Goal: Obtain resource: Download file/media

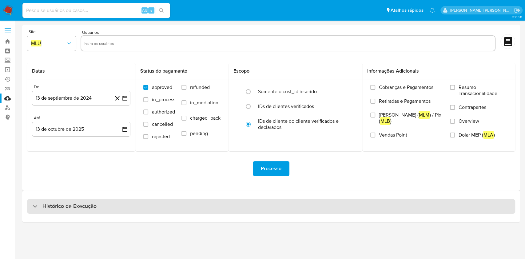
click at [240, 208] on div "Histórico de Execução" at bounding box center [271, 206] width 488 height 15
select select "10"
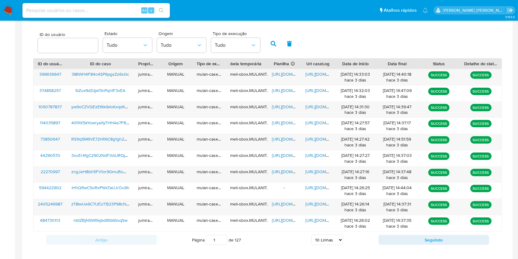
scroll to position [205, 0]
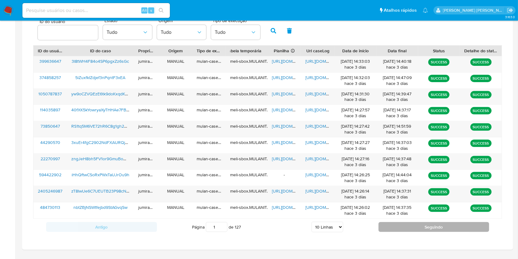
click at [414, 229] on button "Seguindo" at bounding box center [434, 227] width 111 height 10
type input "2"
click at [414, 228] on button "Seguindo" at bounding box center [434, 227] width 111 height 10
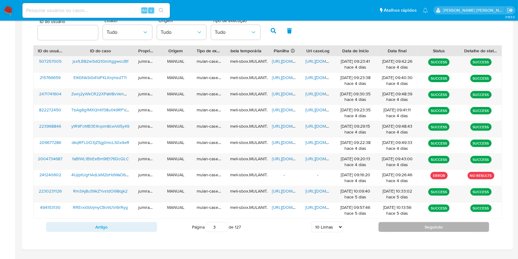
click at [414, 228] on div "ID do usuário ID do caso Proprietário Origem Tipo de execução Tabela temporária…" at bounding box center [267, 140] width 469 height 190
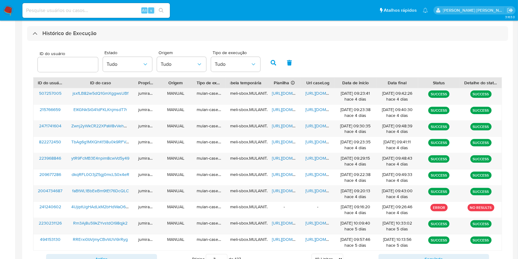
scroll to position [221, 0]
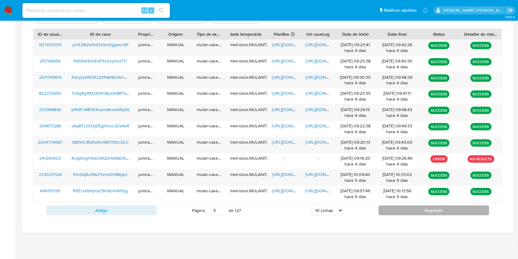
click at [439, 208] on button "Seguindo" at bounding box center [434, 210] width 111 height 10
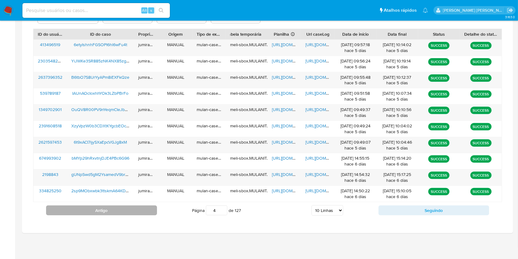
click at [142, 212] on button "Antigo" at bounding box center [101, 210] width 111 height 10
type input "3"
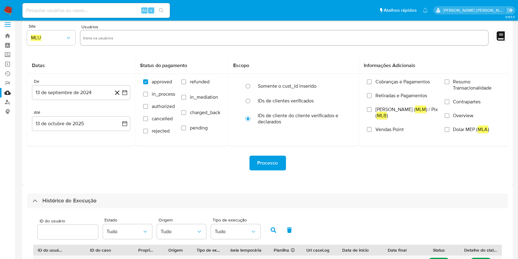
scroll to position [0, 0]
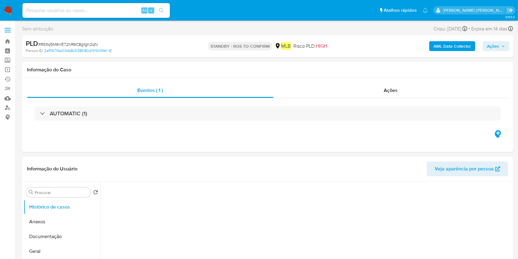
select select "10"
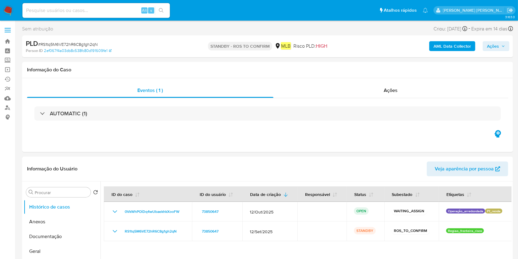
click at [120, 8] on input at bounding box center [96, 10] width 148 height 8
paste input "e5i77r2r4AhoLPOR6OY7vAMt"
type input "e5i77r2r4AhoLPOR6OY7vAMt"
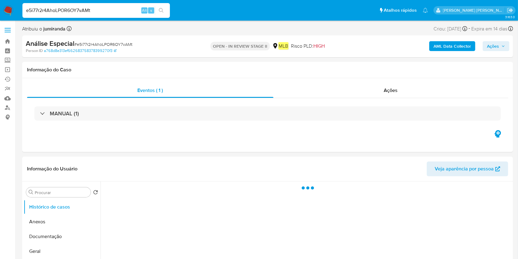
select select "10"
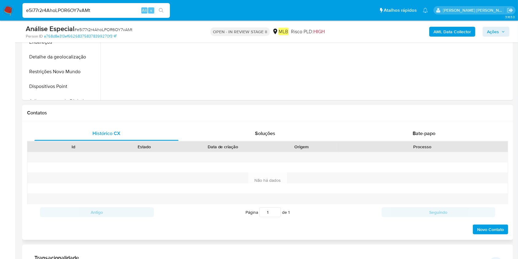
scroll to position [287, 0]
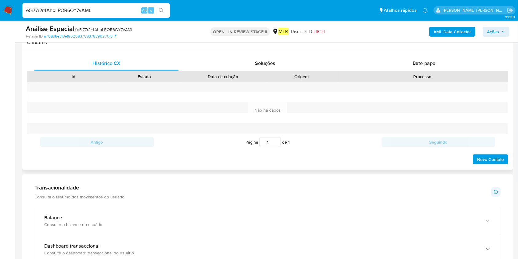
click at [420, 71] on div "Id Estado Data de criação Origem Processo" at bounding box center [267, 76] width 481 height 11
click at [420, 68] on div "Bate-papo" at bounding box center [424, 63] width 144 height 15
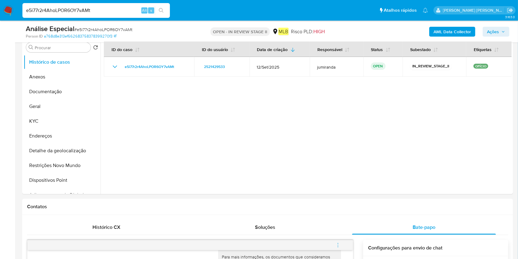
scroll to position [0, 0]
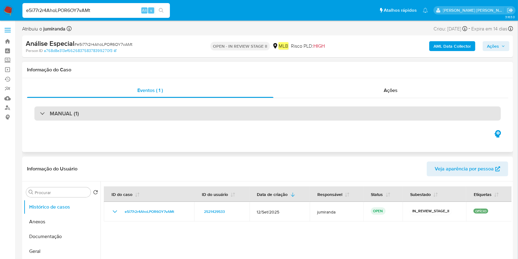
click at [130, 115] on div "MANUAL (1)" at bounding box center [267, 113] width 467 height 14
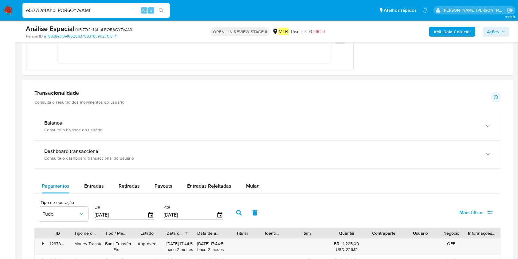
scroll to position [615, 0]
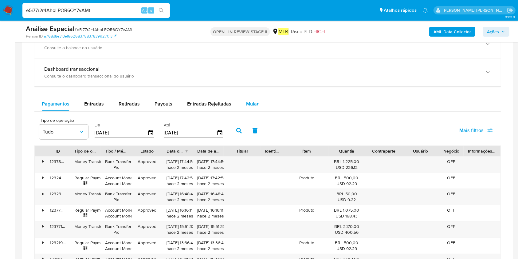
drag, startPoint x: 252, startPoint y: 100, endPoint x: 249, endPoint y: 107, distance: 7.8
click at [252, 100] on span "Mulan" at bounding box center [253, 103] width 14 height 7
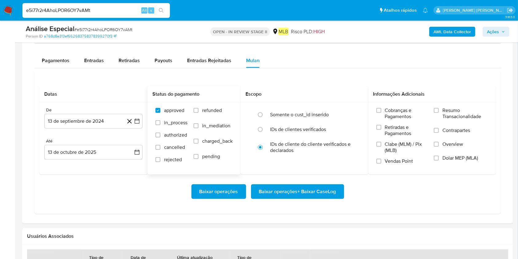
scroll to position [696, 0]
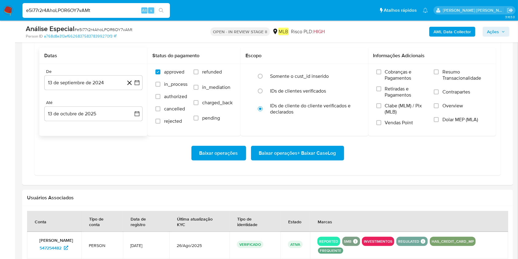
click at [79, 73] on div "De" at bounding box center [93, 72] width 98 height 6
click at [81, 84] on button "13 de septiembre de 2024" at bounding box center [93, 82] width 98 height 15
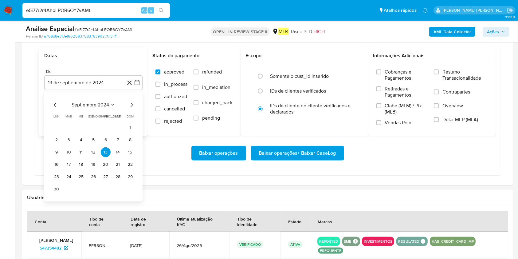
click at [131, 103] on icon "Mes siguiente" at bounding box center [132, 105] width 2 height 4
click at [101, 105] on span "octubre 2024" at bounding box center [90, 105] width 30 height 6
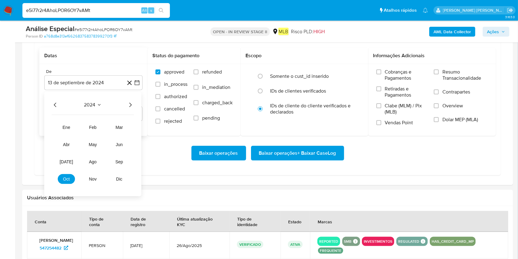
click at [132, 105] on icon "Año siguiente" at bounding box center [130, 104] width 7 height 7
click at [125, 126] on button "mar" at bounding box center [119, 127] width 17 height 10
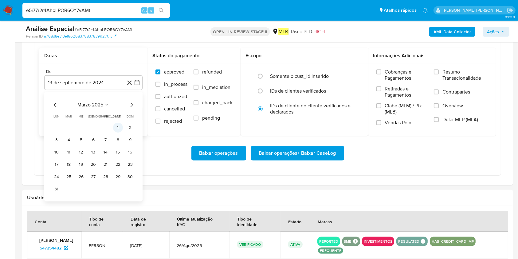
click at [123, 124] on td "1" at bounding box center [118, 128] width 10 height 10
click at [119, 127] on button "1" at bounding box center [118, 128] width 10 height 10
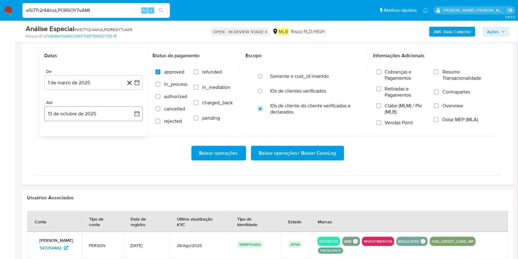
click at [109, 122] on div "De 1 de marzo de 2025 1-03-2025 Até 13 de octubre de 2025 13-10-2025" at bounding box center [93, 100] width 108 height 72
click at [109, 114] on button "13 de octubre de 2025" at bounding box center [93, 113] width 98 height 15
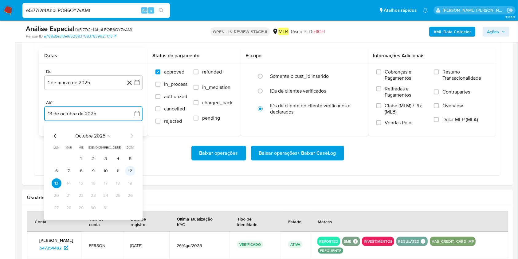
click at [130, 172] on button "12" at bounding box center [130, 171] width 10 height 10
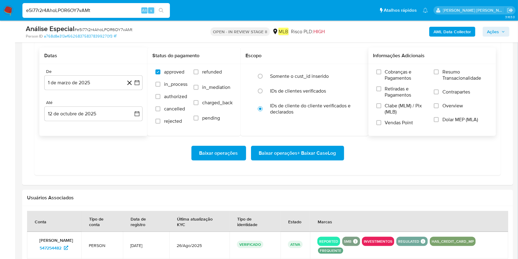
click at [470, 72] on span "Resumo Transacionalidade" at bounding box center [465, 75] width 45 height 12
click at [439, 72] on input "Resumo Transacionalidade" at bounding box center [436, 71] width 5 height 5
click at [279, 151] on span "Baixar operações + Baixar CaseLog" at bounding box center [297, 153] width 77 height 14
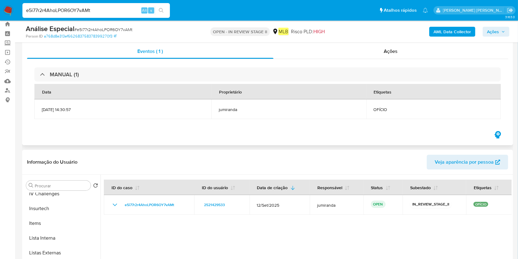
scroll to position [0, 0]
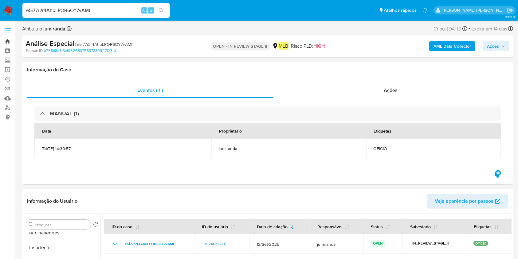
click at [7, 42] on link "Bandeja" at bounding box center [36, 42] width 73 height 10
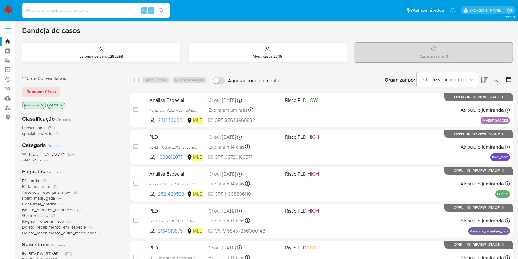
click at [42, 191] on span "Ausência_repentina_mov" at bounding box center [46, 192] width 48 height 6
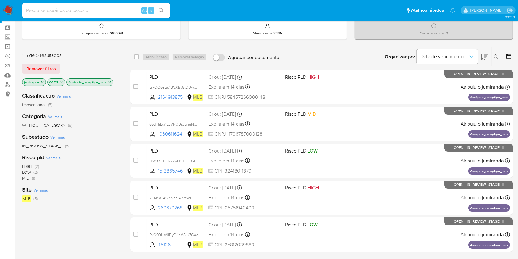
scroll to position [41, 0]
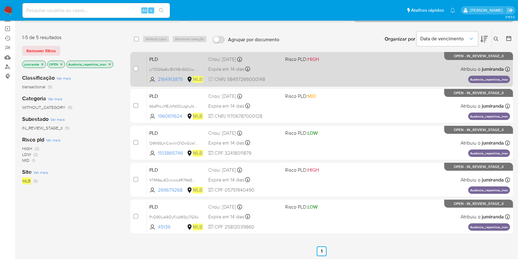
click at [344, 70] on div "PLD Lr7OQ6aBu1BVXBv5tDUwsgjJ 2164913875 MLB Risco PLD: HIGH Criou: 12/09/2025 C…" at bounding box center [328, 68] width 363 height 31
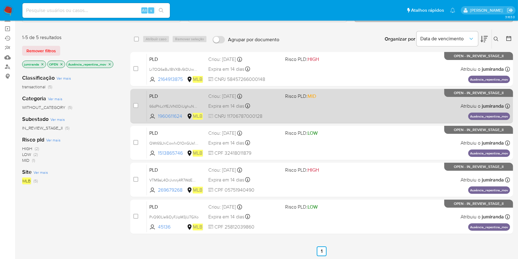
click at [339, 104] on div "PLD 66dPhLcYfEJVN0DiUghuNbe8 1960611624 MLB Risco PLD: MID Criou: 12/09/2025 Cr…" at bounding box center [328, 105] width 363 height 31
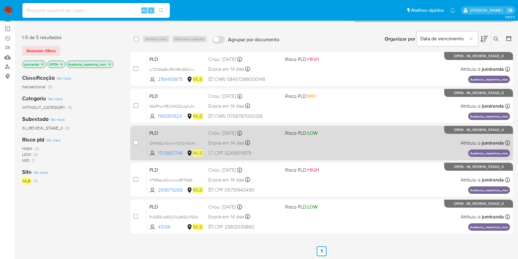
click at [342, 140] on div "PLD QWt6SLhiCow1vO1OnGUs1VRd 1513865746 MLB Risco PLD: LOW Criou: 12/09/2025 Cr…" at bounding box center [328, 142] width 363 height 31
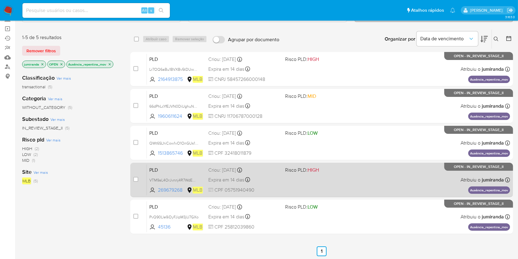
click at [341, 178] on div "PLD VTM9aL4OrJvnnj4R7WdEMYqs 269679268 MLB Risco PLD: HIGH Criou: 12/09/2025 Cr…" at bounding box center [328, 179] width 363 height 31
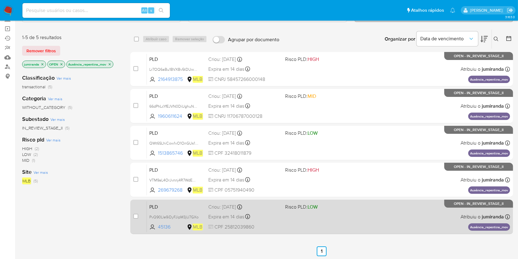
click at [346, 213] on div "PLD PvQ90Lle9iDyFJipM3jU7GXo 45136 MLB Risco PLD: LOW Criou: 12/09/2025 Criou: …" at bounding box center [328, 216] width 363 height 31
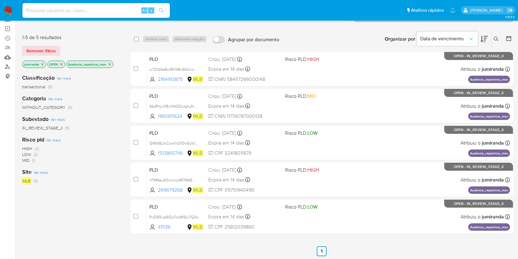
click at [111, 64] on icon "close-filter" at bounding box center [110, 64] width 4 height 4
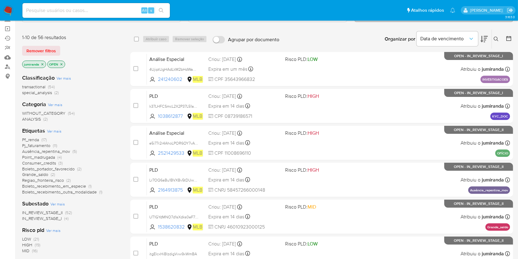
click at [54, 181] on span "Regiao_fronteira_risco" at bounding box center [43, 180] width 42 height 6
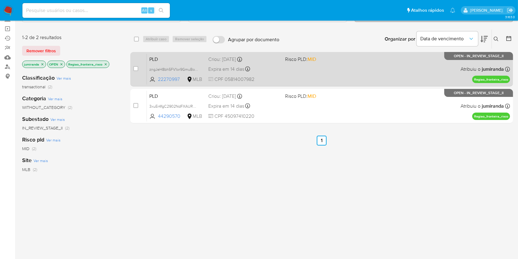
click at [285, 75] on div "PLD zngJeH8bh5FV1or9GmuBomgf 22270997 MLB Risco PLD: MID Criou: 12/09/2025 Crio…" at bounding box center [328, 68] width 363 height 31
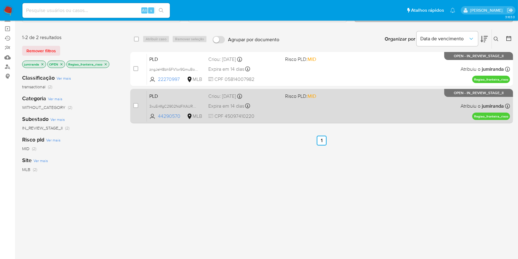
click at [277, 107] on div "Expira em 14 dias Expira em 27/10/2025 00:12:18" at bounding box center [244, 106] width 72 height 8
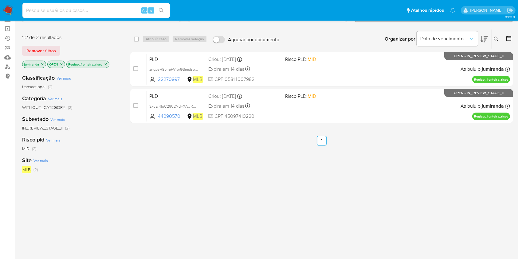
click at [105, 63] on icon "close-filter" at bounding box center [106, 64] width 4 height 4
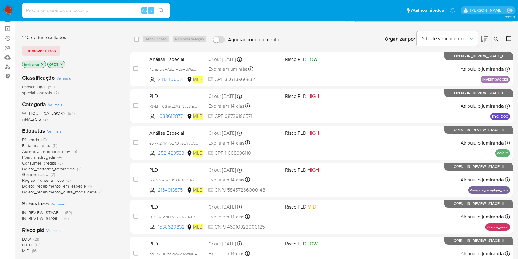
click at [47, 156] on span "Point_madrugada" at bounding box center [38, 157] width 33 height 6
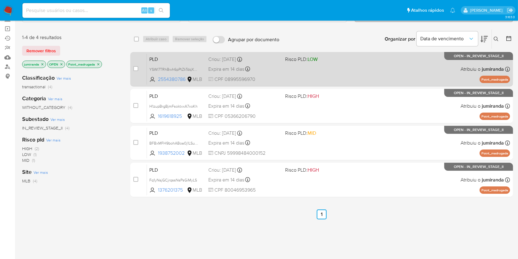
click at [272, 63] on div "PLD YSWl7TRhBwh6pPtZkTdqXT0C 2554380786 MLB Risco PLD: LOW Criou: 12/09/2025 Cr…" at bounding box center [328, 68] width 363 height 31
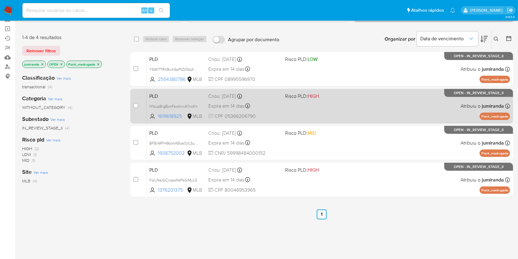
click at [276, 103] on div "Expira em 14 dias Expira em 27/10/2025 00:24:35" at bounding box center [244, 106] width 72 height 8
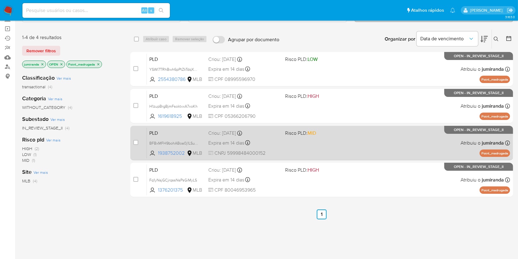
click at [268, 131] on div "Criou: 12/09/2025 Criou: 12/09/2025 00:16:20" at bounding box center [244, 133] width 72 height 7
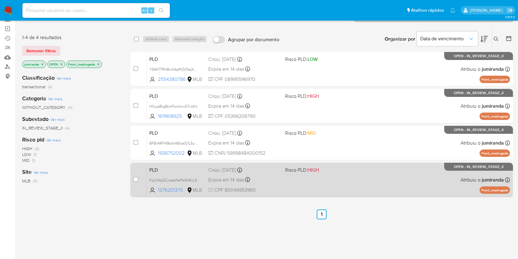
click at [274, 176] on div "Expira em 14 dias Expira em 27/10/2025 00:11:44" at bounding box center [244, 179] width 72 height 8
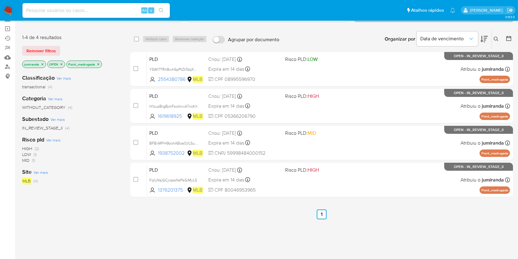
click at [98, 63] on icon "close-filter" at bounding box center [99, 64] width 4 height 4
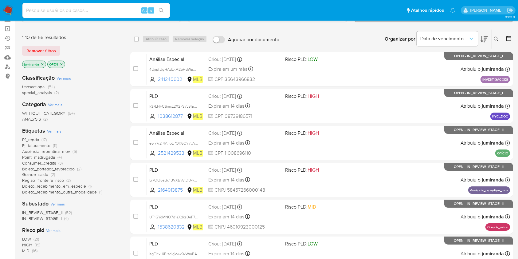
click at [37, 139] on span "Pf_renda" at bounding box center [30, 139] width 17 height 6
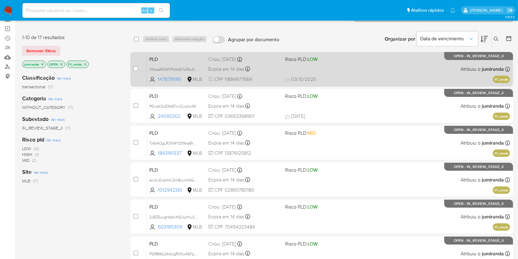
click at [349, 60] on span "Risco PLD: LOW" at bounding box center [321, 59] width 72 height 8
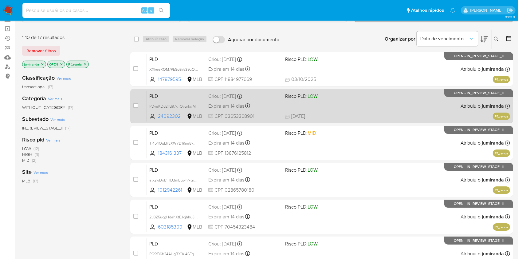
click at [342, 106] on div "PLD PDvaKDcE1fd97xirOyqrkclM 24092302 MLB Risco PLD: LOW Criou: 12/09/2025 Crio…" at bounding box center [328, 105] width 363 height 31
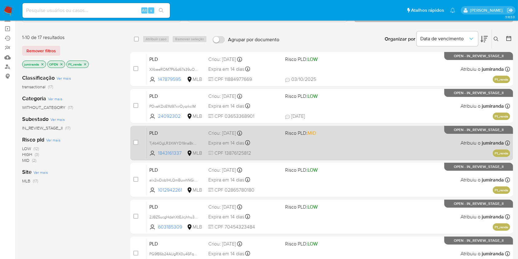
click at [347, 139] on div "PLD Tj4b4OgLR3XWYD19na8kWhre 1843161337 MLB Risco PLD: MID Criou: 12/09/2025 Cr…" at bounding box center [328, 142] width 363 height 31
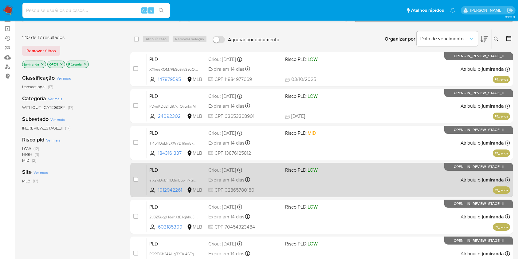
click at [360, 180] on div "PLD alx2wDob1HLQmBuwhNGiqfQs 1012942261 MLB Risco PLD: LOW Criou: 12/09/2025 Cr…" at bounding box center [328, 179] width 363 height 31
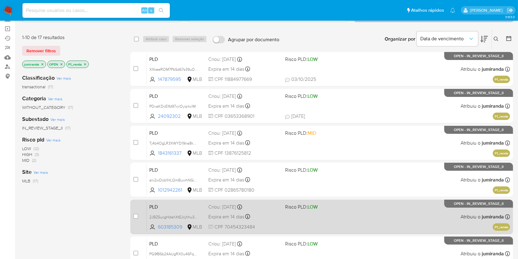
click at [362, 213] on div "PLD 2JBZ5ucgHdahXtEJcjhhu3ND 603185309 MLB Risco PLD: LOW Criou: 12/09/2025 Cri…" at bounding box center [328, 216] width 363 height 31
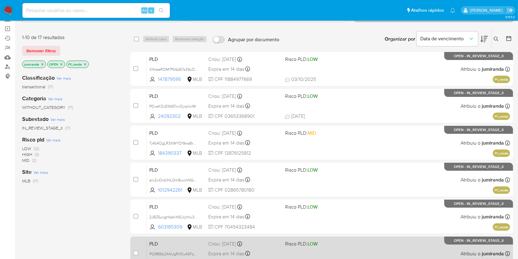
click at [360, 236] on div "case-item-checkbox Incapaz de atribuir o caso PLD PG9fB6b24AUgRX0u46FqJFeQ 2816…" at bounding box center [321, 253] width 383 height 34
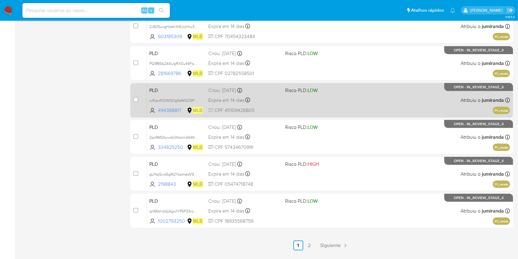
scroll to position [246, 0]
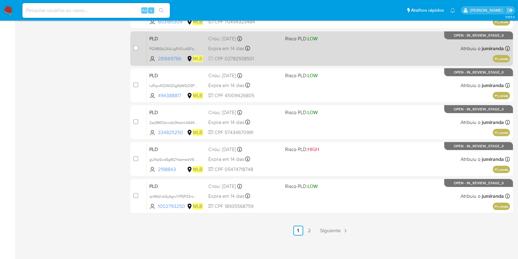
click at [369, 53] on div "PLD PG9fB6b24AUgRX0u46FqJFeQ 281669786 MLB Risco PLD: LOW Criou: 12/09/2025 Cri…" at bounding box center [328, 48] width 363 height 31
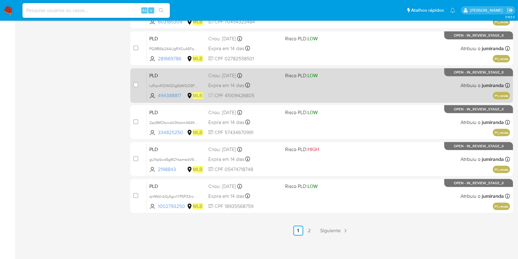
click at [371, 87] on div "PLD luRqwfXDWQ0g5bWGOSPQG77q 494388817 MLB Risco PLD: LOW Criou: 12/09/2025 Cri…" at bounding box center [328, 85] width 363 height 31
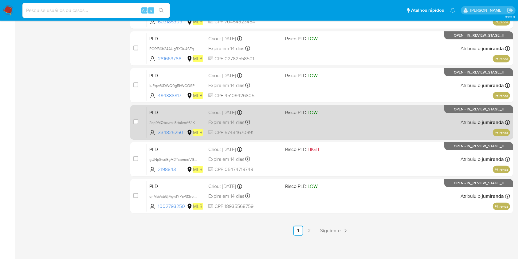
click at [372, 124] on div "PLD 2sp9MObxwbk3ttskmA64KDO0 334825250 MLB Risco PLD: LOW Criou: 12/09/2025 Cri…" at bounding box center [328, 122] width 363 height 31
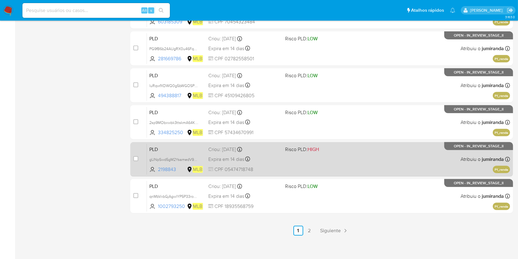
click at [377, 168] on div "PLD gUNpSwd5gM2YsamedV9brOQg 2198843 MLB Risco PLD: HIGH Criou: 12/09/2025 Crio…" at bounding box center [328, 159] width 363 height 31
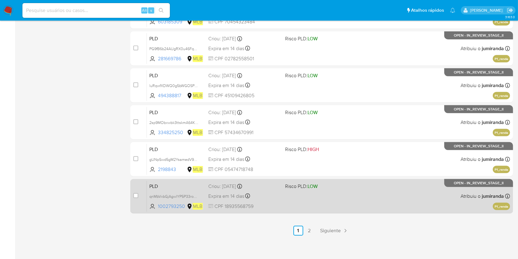
click at [379, 192] on div "PLD qnMbVxbGjAgwlYP5P33roysA 1002793250 MLB Risco PLD: LOW Criou: 12/09/2025 Cr…" at bounding box center [328, 195] width 363 height 31
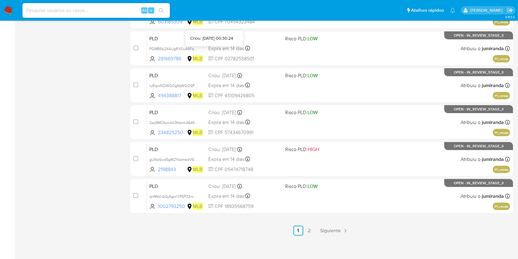
scroll to position [205, 0]
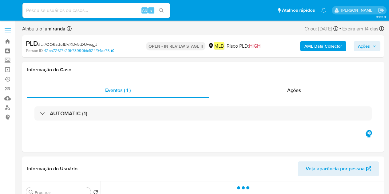
select select "10"
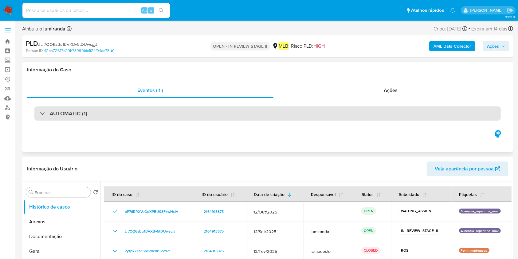
click at [388, 119] on div "AUTOMATIC (1)" at bounding box center [267, 113] width 467 height 14
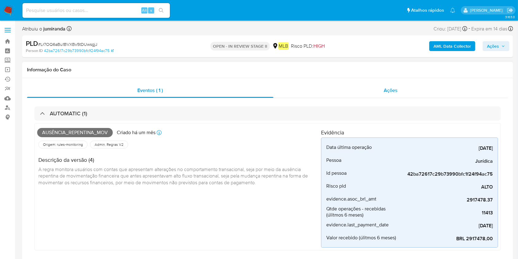
click at [380, 89] on div "Ações" at bounding box center [391, 90] width 235 height 15
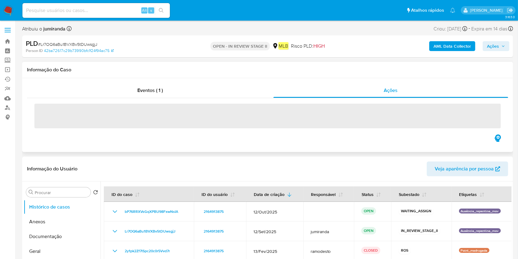
click at [322, 119] on span "‌" at bounding box center [267, 116] width 467 height 25
click at [171, 86] on div "Eventos ( 1 )" at bounding box center [150, 90] width 246 height 15
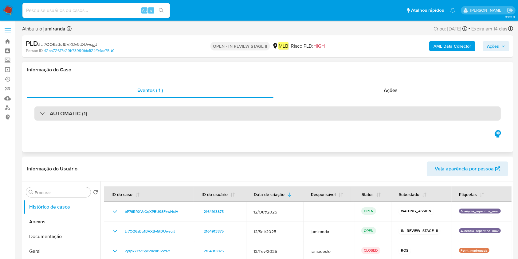
click at [352, 119] on div "AUTOMATIC (1)" at bounding box center [267, 113] width 467 height 14
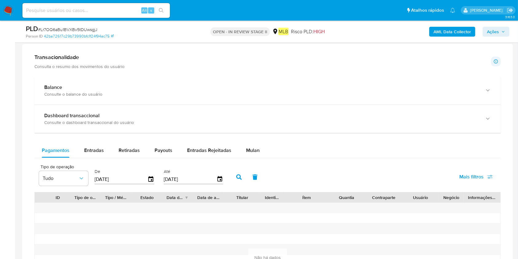
scroll to position [573, 0]
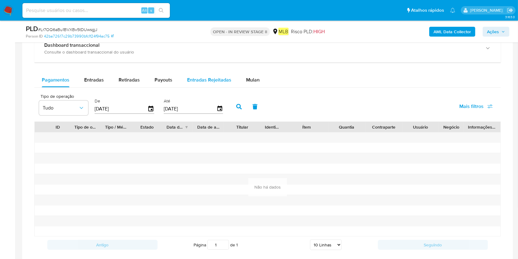
click at [252, 81] on span "Mulan" at bounding box center [253, 79] width 14 height 7
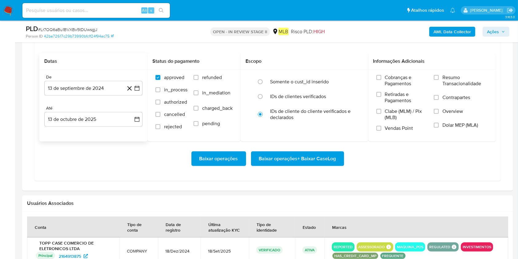
scroll to position [656, 0]
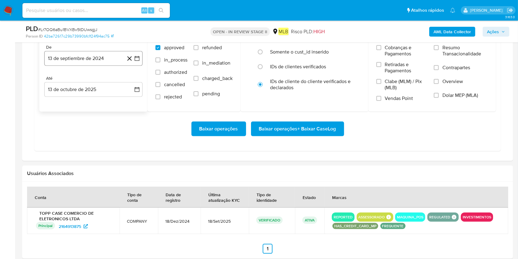
click at [98, 57] on button "13 de septiembre de 2024" at bounding box center [93, 58] width 98 height 15
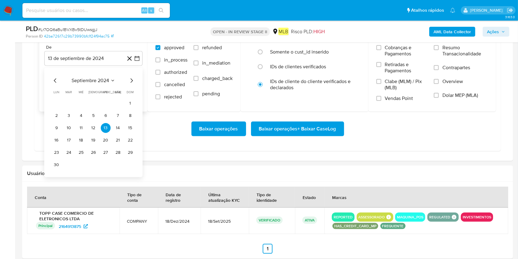
click at [90, 90] on th "jue jueves" at bounding box center [94, 92] width 10 height 5
click at [97, 77] on span "septiembre 2024" at bounding box center [90, 80] width 37 height 6
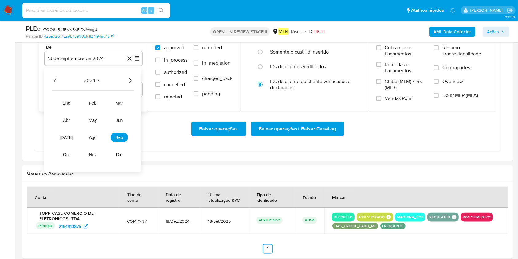
click at [134, 83] on div "2024 2024 ene feb mar abr may jun jul ago sep oct nov dic" at bounding box center [92, 120] width 97 height 104
click at [132, 80] on icon "Año siguiente" at bounding box center [130, 80] width 7 height 7
click at [65, 104] on span "ene" at bounding box center [67, 102] width 8 height 5
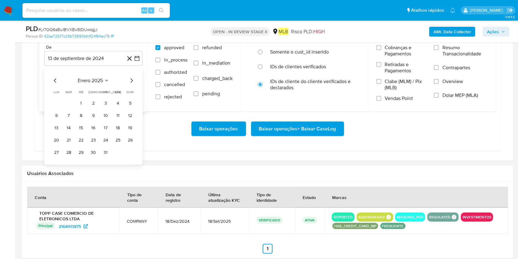
click at [80, 103] on button "1" at bounding box center [81, 103] width 10 height 10
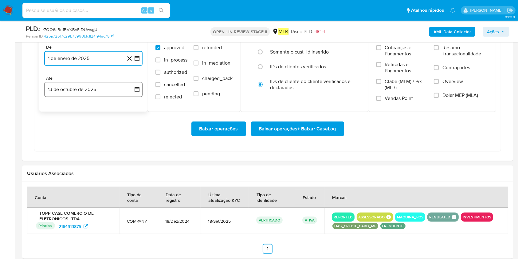
click at [97, 87] on button "13 de octubre de 2025" at bounding box center [93, 89] width 98 height 15
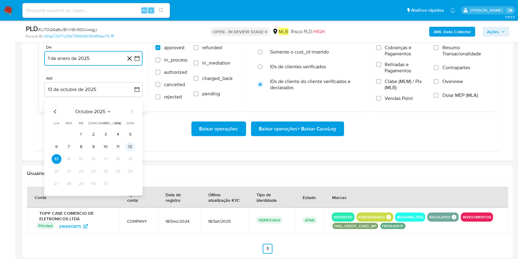
click at [132, 144] on button "12" at bounding box center [130, 147] width 10 height 10
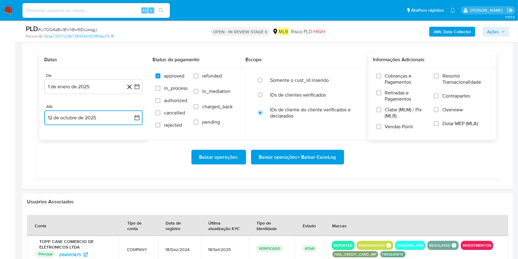
scroll to position [615, 0]
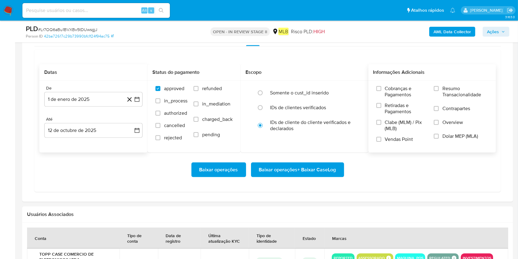
click at [388, 91] on span "Resumo Transacionalidade" at bounding box center [465, 91] width 45 height 12
click at [388, 91] on input "Resumo Transacionalidade" at bounding box center [436, 88] width 5 height 5
click at [288, 168] on span "Baixar operações + Baixar CaseLog" at bounding box center [297, 170] width 77 height 14
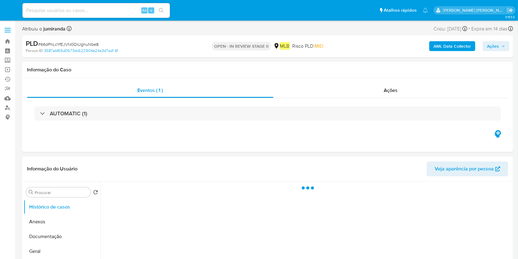
select select "10"
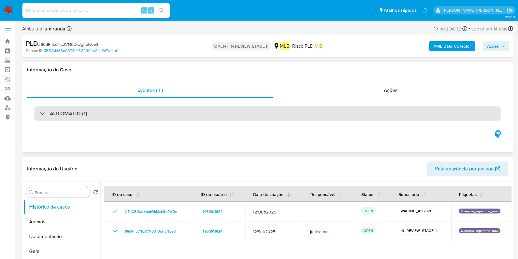
click at [208, 117] on div "AUTOMATIC (1)" at bounding box center [267, 113] width 467 height 14
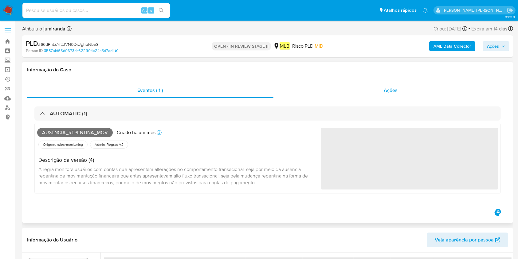
click at [388, 92] on span "Ações" at bounding box center [391, 90] width 14 height 7
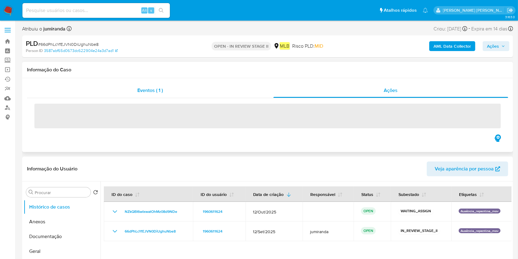
click at [124, 96] on div "Eventos ( 1 )" at bounding box center [150, 90] width 246 height 15
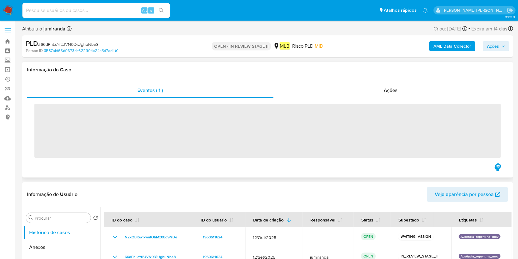
click at [133, 111] on span "‌" at bounding box center [267, 131] width 467 height 54
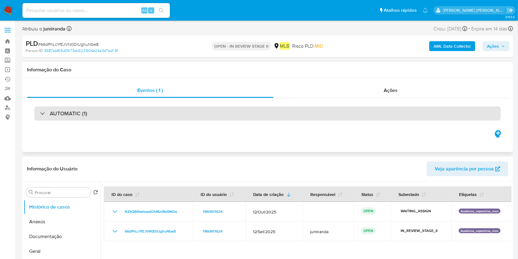
click at [161, 113] on div "AUTOMATIC (1)" at bounding box center [267, 113] width 467 height 14
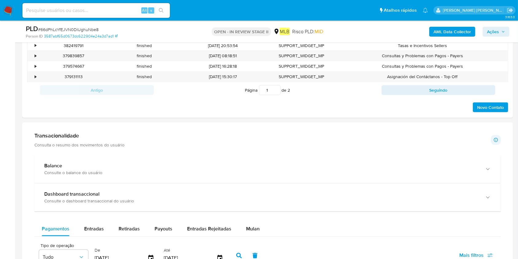
scroll to position [492, 0]
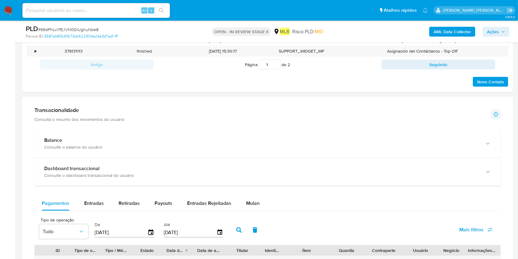
drag, startPoint x: 263, startPoint y: 199, endPoint x: 228, endPoint y: 193, distance: 35.6
click at [263, 194] on button "Mulan" at bounding box center [253, 203] width 28 height 15
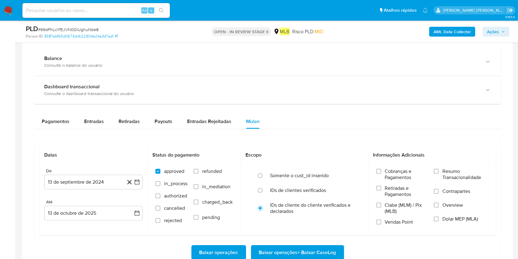
scroll to position [656, 0]
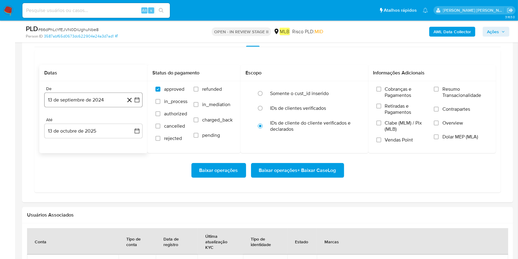
click at [73, 103] on button "13 de septiembre de 2024" at bounding box center [93, 100] width 98 height 15
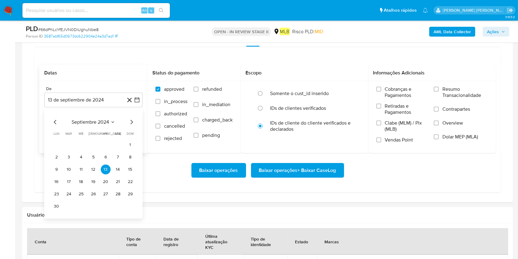
click at [83, 123] on span "septiembre 2024" at bounding box center [90, 122] width 37 height 6
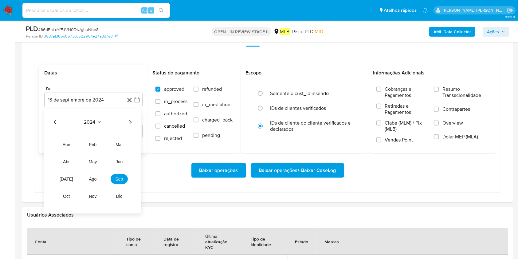
click at [133, 118] on icon "Año siguiente" at bounding box center [130, 121] width 7 height 7
click at [96, 145] on span "feb" at bounding box center [92, 144] width 7 height 5
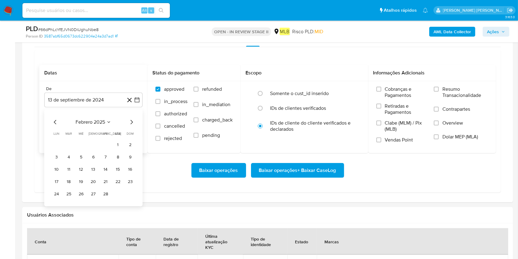
click at [118, 144] on button "1" at bounding box center [118, 145] width 10 height 10
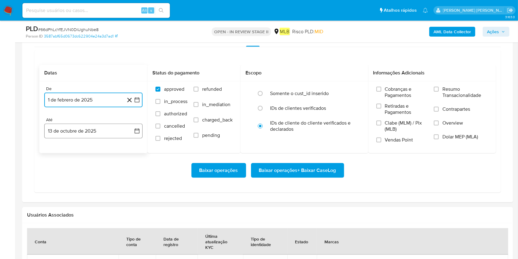
click at [113, 132] on button "13 de octubre de 2025" at bounding box center [93, 131] width 98 height 15
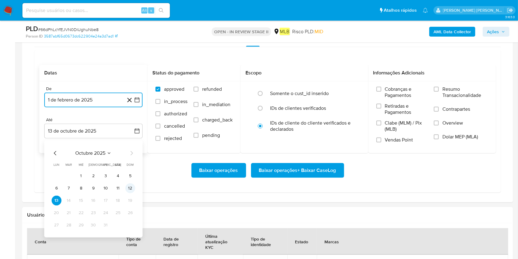
click at [132, 188] on button "12" at bounding box center [130, 188] width 10 height 10
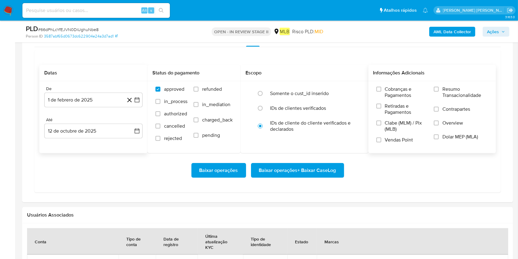
click at [388, 89] on span "Resumo Transacionalidade" at bounding box center [465, 92] width 45 height 12
click at [388, 89] on input "Resumo Transacionalidade" at bounding box center [436, 89] width 5 height 5
click at [313, 171] on span "Baixar operações + Baixar CaseLog" at bounding box center [297, 171] width 77 height 14
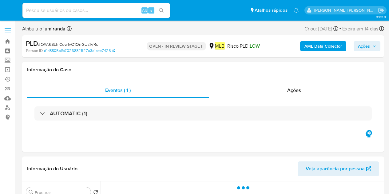
select select "10"
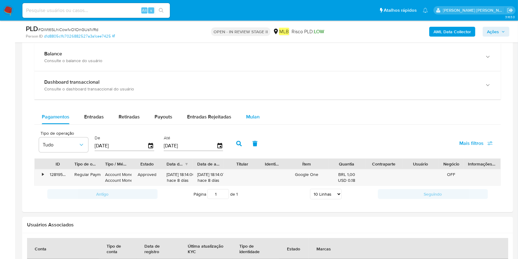
click at [258, 111] on button "Mulan" at bounding box center [253, 116] width 28 height 15
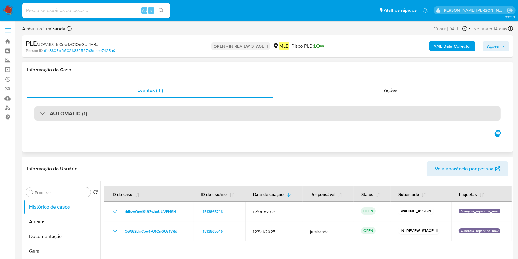
click at [209, 113] on div "AUTOMATIC (1)" at bounding box center [267, 113] width 467 height 14
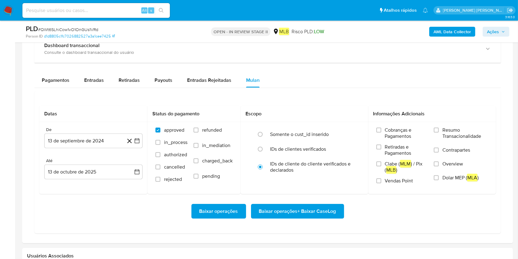
scroll to position [696, 0]
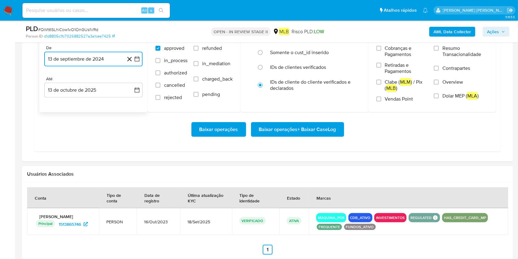
click at [89, 63] on button "13 de septiembre de 2024" at bounding box center [93, 59] width 98 height 15
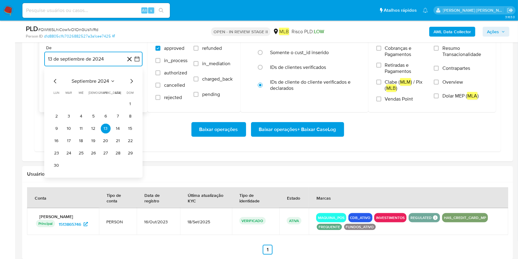
click at [92, 83] on span "septiembre 2024" at bounding box center [90, 81] width 37 height 6
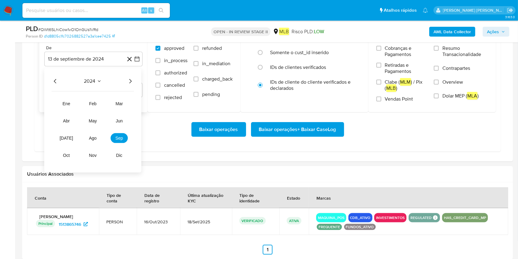
click at [131, 81] on icon "Año siguiente" at bounding box center [130, 80] width 7 height 7
click at [68, 105] on button "ene" at bounding box center [66, 104] width 17 height 10
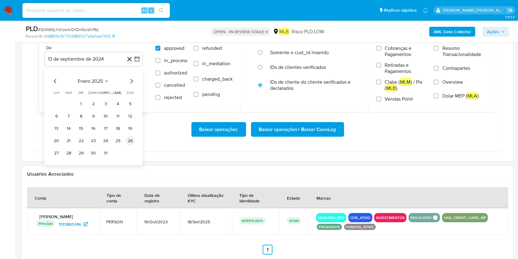
click at [125, 140] on button "26" at bounding box center [130, 141] width 10 height 10
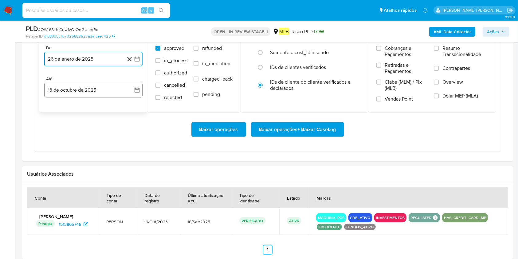
click at [107, 87] on button "13 de octubre de 2025" at bounding box center [93, 90] width 98 height 15
click at [127, 149] on button "12" at bounding box center [130, 147] width 10 height 10
click at [388, 52] on span "Resumo Transacionalidade" at bounding box center [465, 51] width 45 height 12
click at [388, 51] on input "Resumo Transacionalidade" at bounding box center [436, 48] width 5 height 5
click at [314, 126] on span "Baixar operações + Baixar CaseLog" at bounding box center [297, 130] width 77 height 14
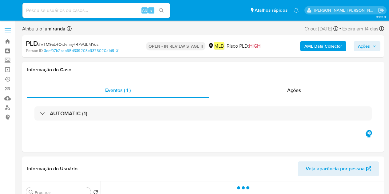
select select "10"
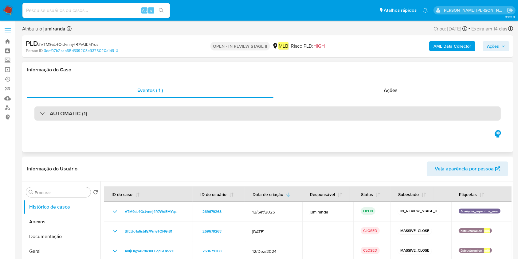
click at [344, 114] on div "AUTOMATIC (1)" at bounding box center [267, 113] width 467 height 14
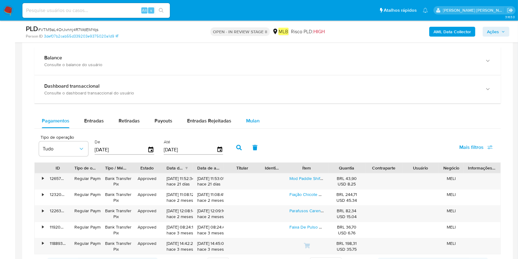
click at [248, 116] on div "Mulan" at bounding box center [253, 120] width 14 height 15
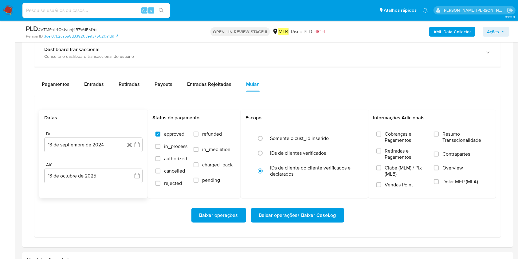
scroll to position [615, 0]
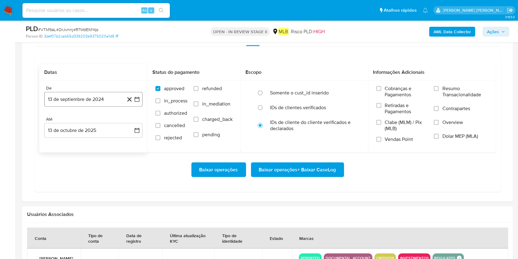
click at [80, 100] on button "13 de septiembre de 2024" at bounding box center [93, 99] width 98 height 15
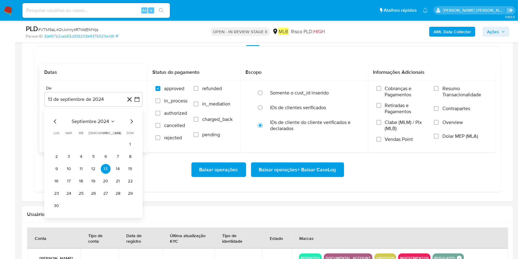
click at [73, 124] on span "septiembre 2024" at bounding box center [90, 121] width 37 height 6
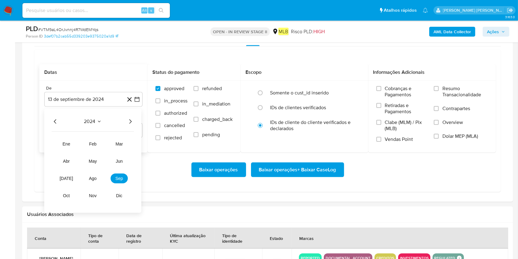
click at [132, 123] on icon "Año siguiente" at bounding box center [130, 121] width 7 height 7
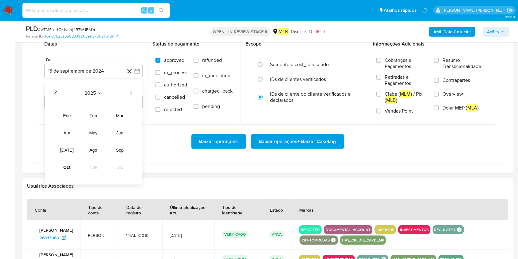
scroll to position [656, 0]
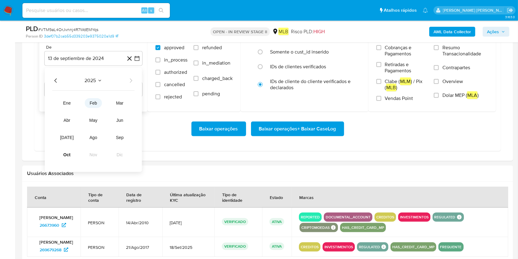
click at [98, 103] on button "feb" at bounding box center [93, 103] width 17 height 10
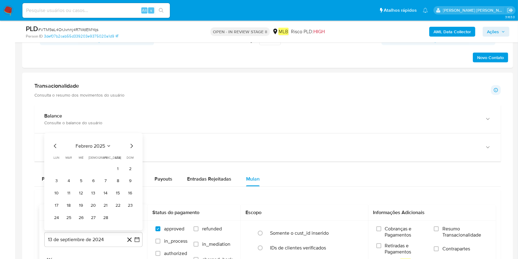
scroll to position [533, 0]
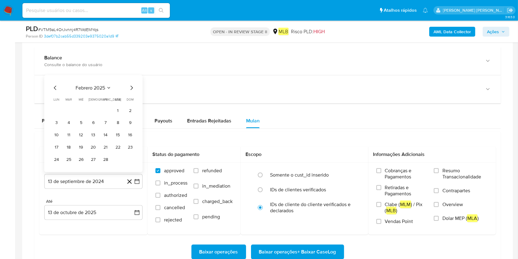
click at [107, 134] on button "14" at bounding box center [106, 135] width 10 height 10
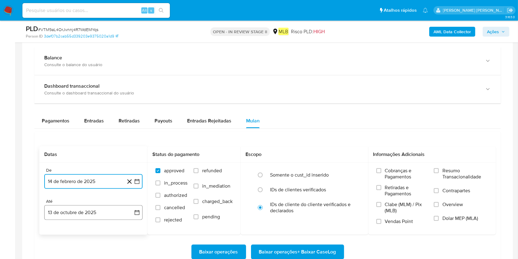
click at [87, 194] on button "13 de octubre de 2025" at bounding box center [93, 212] width 98 height 15
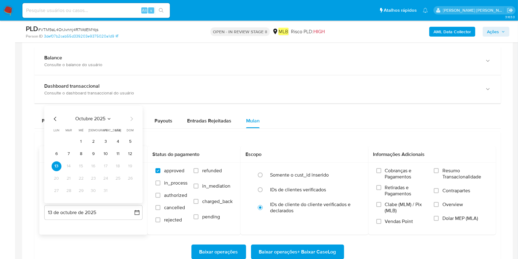
click at [132, 161] on td "19" at bounding box center [130, 166] width 10 height 10
click at [135, 154] on div "octubre 2025 octubre 2025 lun lunes mar martes mié miércoles jue jueves vie vie…" at bounding box center [93, 154] width 98 height 97
click at [132, 154] on button "12" at bounding box center [130, 154] width 10 height 10
click at [388, 171] on span "Resumo Transacionalidade" at bounding box center [465, 173] width 45 height 12
click at [388, 175] on span "Resumo Transacionalidade" at bounding box center [465, 173] width 45 height 12
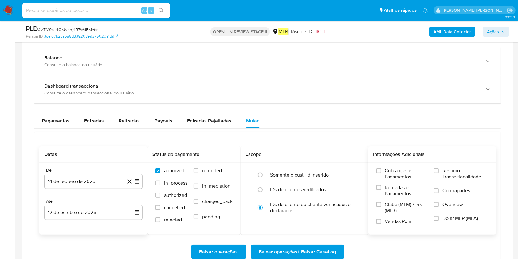
click at [388, 173] on input "Resumo Transacionalidade" at bounding box center [436, 170] width 5 height 5
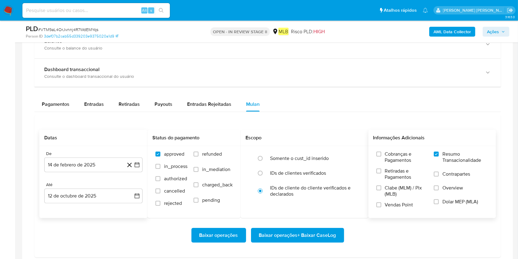
scroll to position [573, 0]
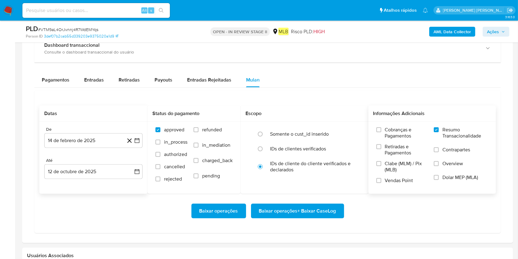
click at [293, 194] on span "Baixar operações + Baixar CaseLog" at bounding box center [297, 211] width 77 height 14
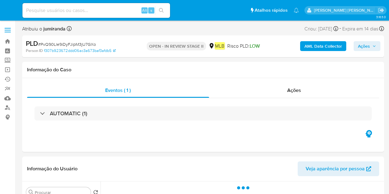
select select "10"
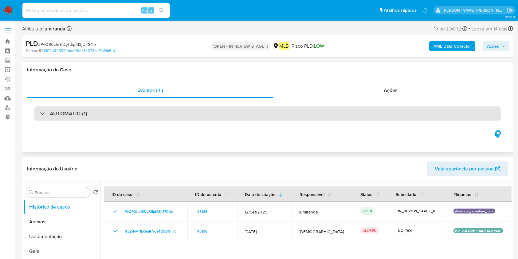
click at [143, 112] on div "AUTOMATIC (1)" at bounding box center [267, 113] width 467 height 14
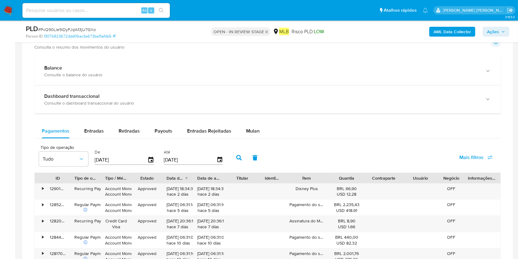
scroll to position [573, 0]
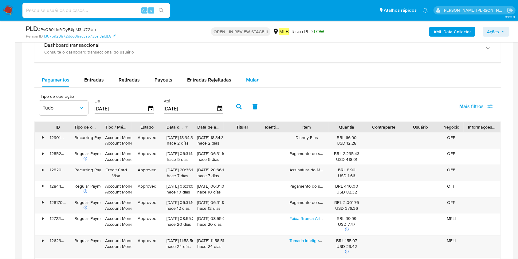
click at [252, 86] on div "Mulan" at bounding box center [253, 80] width 14 height 15
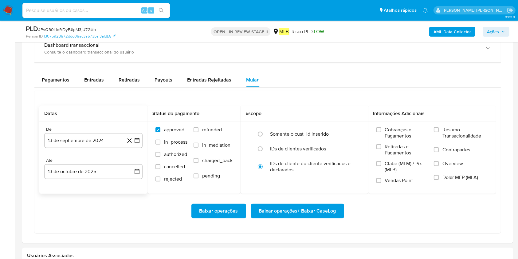
scroll to position [656, 0]
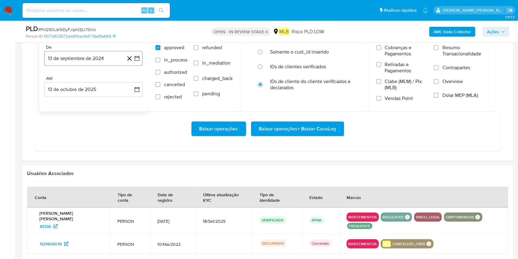
click at [69, 55] on button "13 de septiembre de 2024" at bounding box center [93, 58] width 98 height 15
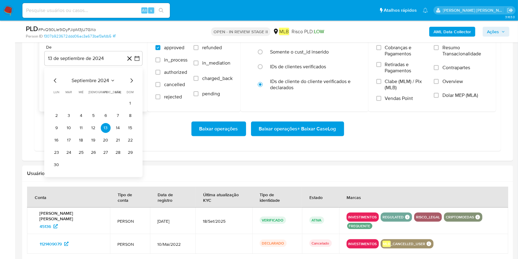
click at [106, 77] on span "septiembre 2024" at bounding box center [90, 80] width 37 height 6
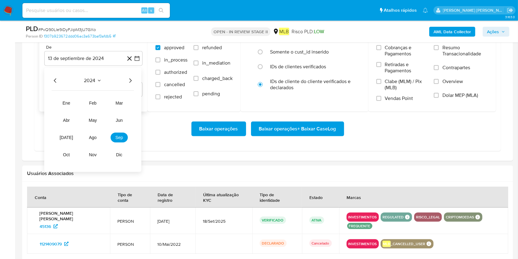
click at [130, 82] on icon "Año siguiente" at bounding box center [130, 80] width 7 height 7
click at [96, 104] on span "feb" at bounding box center [92, 102] width 7 height 5
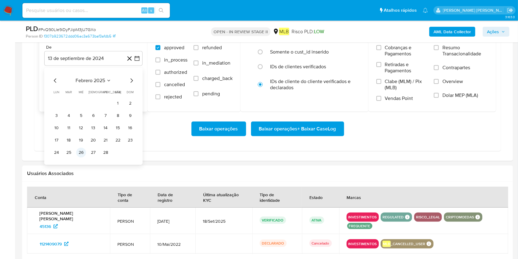
click at [81, 153] on button "26" at bounding box center [81, 153] width 10 height 10
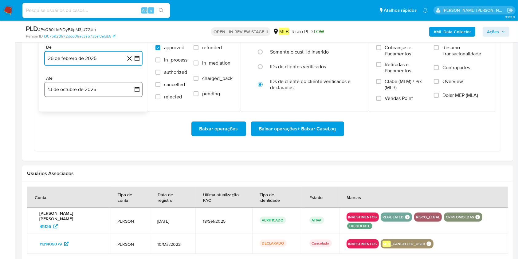
click at [108, 93] on button "13 de octubre de 2025" at bounding box center [93, 89] width 98 height 15
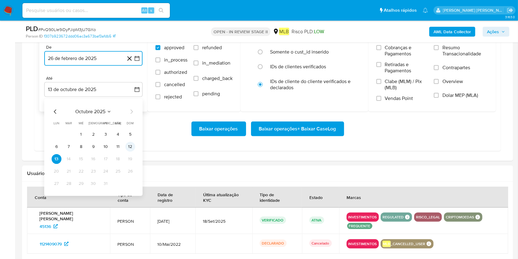
click at [129, 150] on button "12" at bounding box center [130, 147] width 10 height 10
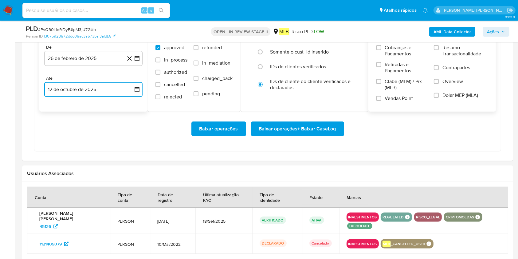
scroll to position [615, 0]
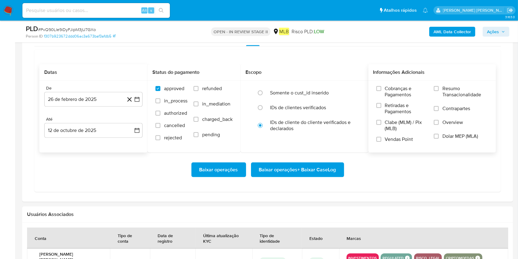
click at [388, 88] on span "Resumo Transacionalidade" at bounding box center [465, 91] width 45 height 12
click at [388, 88] on input "Resumo Transacionalidade" at bounding box center [436, 88] width 5 height 5
click at [278, 171] on span "Baixar operações + Baixar CaseLog" at bounding box center [297, 170] width 77 height 14
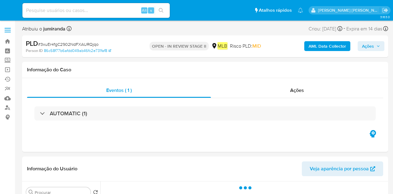
select select "10"
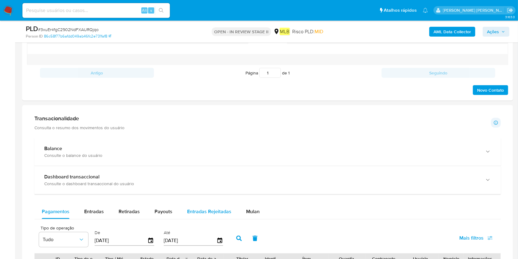
scroll to position [410, 0]
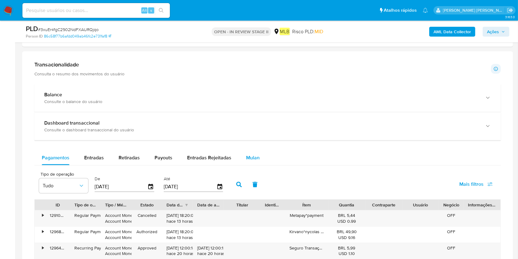
drag, startPoint x: 246, startPoint y: 156, endPoint x: 237, endPoint y: 160, distance: 9.5
click at [246, 156] on span "Mulan" at bounding box center [253, 157] width 14 height 7
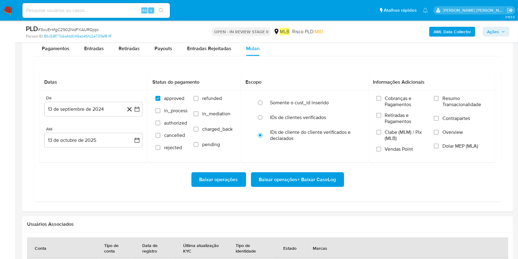
scroll to position [533, 0]
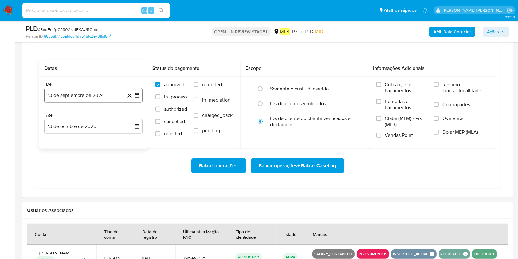
click at [71, 93] on button "13 de septiembre de 2024" at bounding box center [93, 95] width 98 height 15
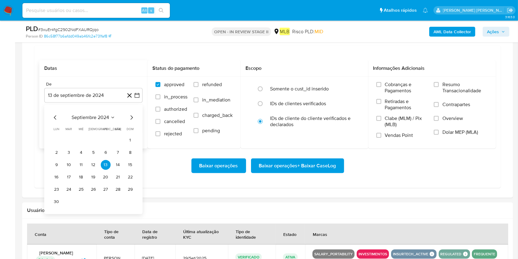
click at [100, 117] on span "septiembre 2024" at bounding box center [90, 117] width 37 height 6
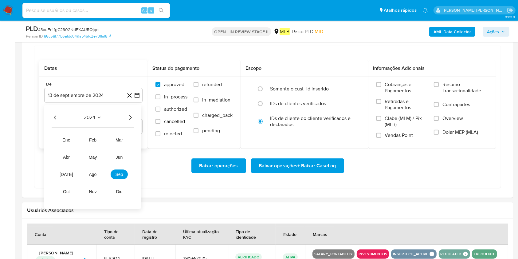
click at [131, 118] on icon "Año siguiente" at bounding box center [130, 117] width 7 height 7
click at [96, 175] on span "ago" at bounding box center [93, 174] width 8 height 5
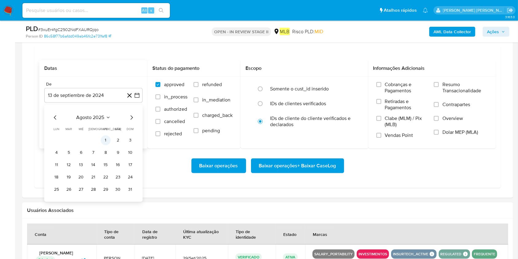
click at [106, 140] on button "1" at bounding box center [106, 140] width 10 height 10
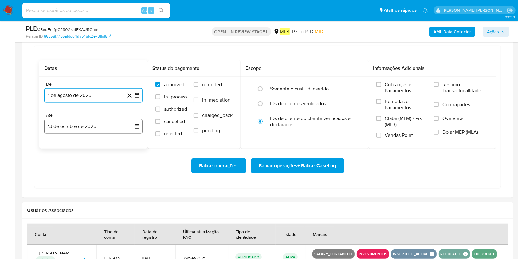
click at [107, 130] on button "13 de octubre de 2025" at bounding box center [93, 126] width 98 height 15
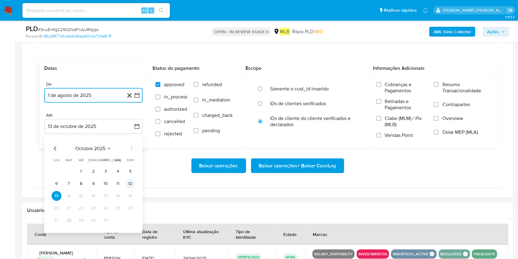
click at [129, 181] on button "12" at bounding box center [130, 184] width 10 height 10
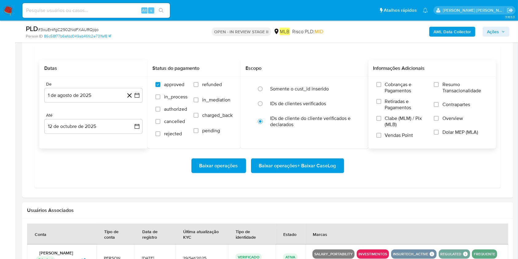
click at [393, 90] on span "Resumo Transacionalidade" at bounding box center [465, 87] width 45 height 12
click at [393, 87] on input "Resumo Transacionalidade" at bounding box center [436, 84] width 5 height 5
click at [327, 164] on span "Baixar operações + Baixar CaseLog" at bounding box center [297, 166] width 77 height 14
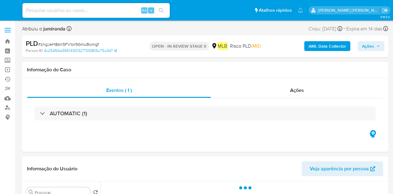
select select "10"
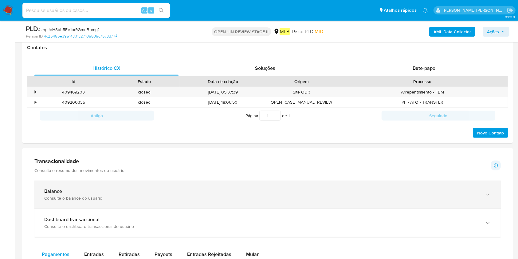
scroll to position [328, 0]
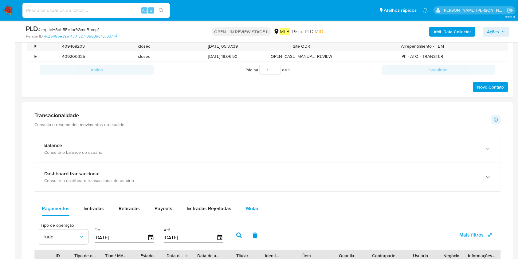
click at [239, 194] on button "Mulan" at bounding box center [253, 208] width 28 height 15
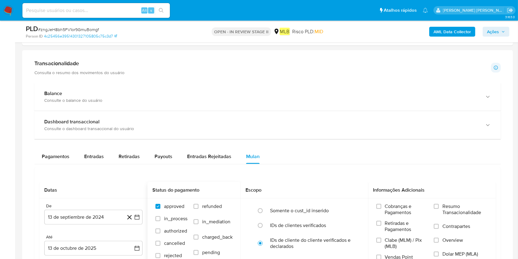
scroll to position [451, 0]
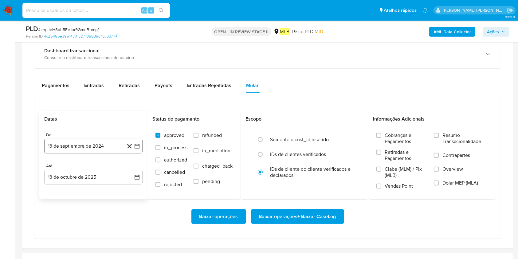
click at [111, 149] on button "13 de septiembre de 2024" at bounding box center [93, 146] width 98 height 15
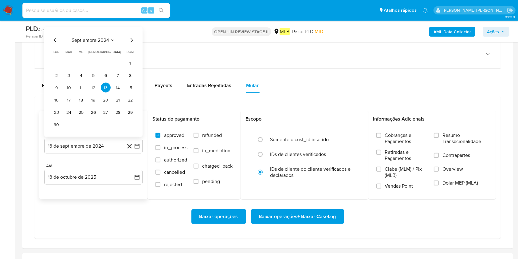
click at [101, 43] on div "septiembre 2024" at bounding box center [94, 40] width 84 height 7
click at [106, 40] on span "septiembre 2024" at bounding box center [90, 40] width 37 height 6
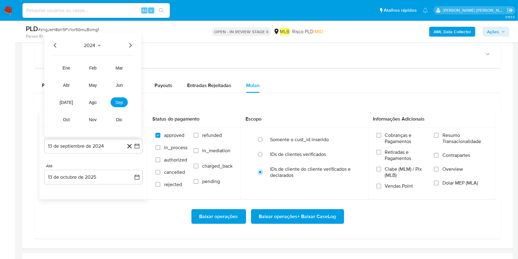
click at [122, 42] on div "2024" at bounding box center [93, 45] width 82 height 7
click at [128, 44] on icon "Año siguiente" at bounding box center [130, 45] width 7 height 7
click at [96, 104] on span "ago" at bounding box center [93, 102] width 8 height 5
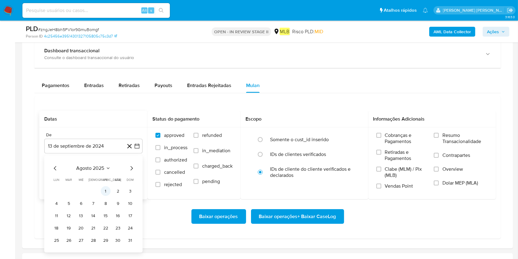
click at [104, 190] on button "1" at bounding box center [106, 191] width 10 height 10
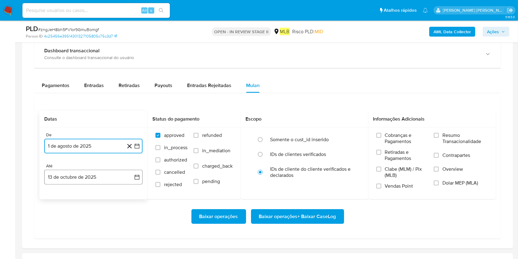
click at [106, 174] on button "13 de octubre de 2025" at bounding box center [93, 177] width 98 height 15
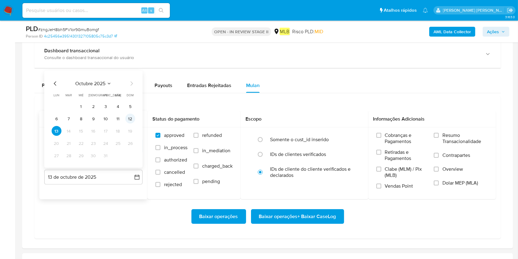
click at [130, 120] on button "12" at bounding box center [130, 119] width 10 height 10
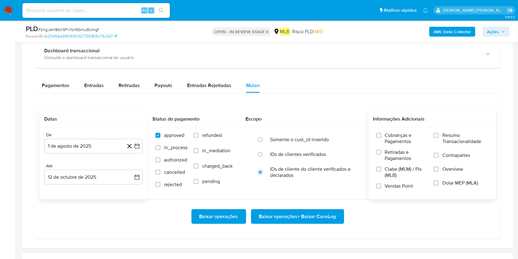
drag, startPoint x: 447, startPoint y: 132, endPoint x: 436, endPoint y: 141, distance: 14.6
click at [393, 132] on span "Resumo Transacionalidade" at bounding box center [465, 138] width 45 height 12
click at [393, 138] on span "Resumo Transacionalidade" at bounding box center [465, 138] width 45 height 12
click at [393, 138] on input "Resumo Transacionalidade" at bounding box center [436, 135] width 5 height 5
click at [305, 194] on span "Baixar operações + Baixar CaseLog" at bounding box center [297, 217] width 77 height 14
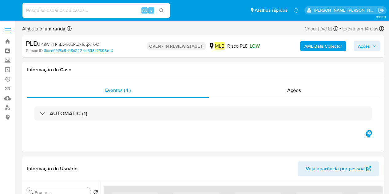
select select "10"
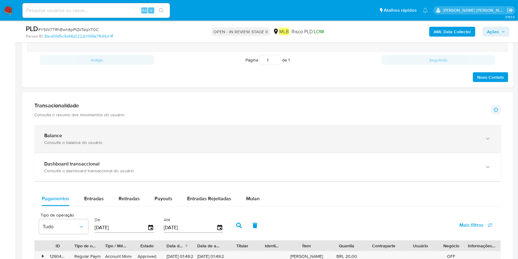
scroll to position [492, 0]
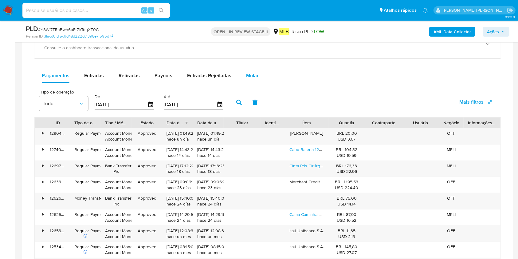
click at [247, 81] on div "Mulan" at bounding box center [253, 75] width 14 height 15
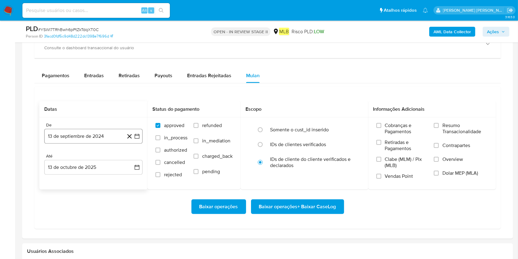
click at [84, 132] on button "13 de septiembre de 2024" at bounding box center [93, 136] width 98 height 15
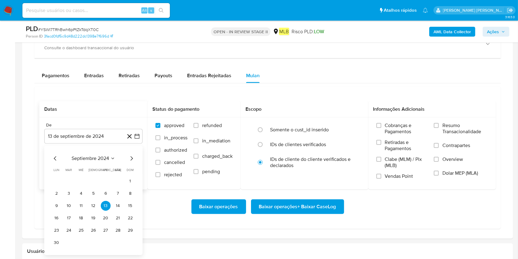
click at [95, 156] on span "septiembre 2024" at bounding box center [90, 158] width 37 height 6
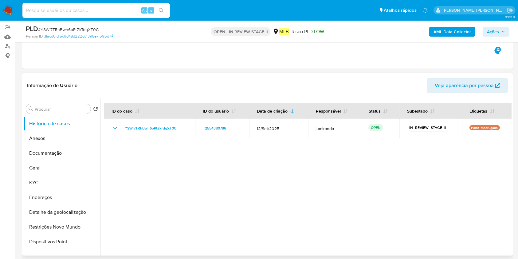
scroll to position [0, 0]
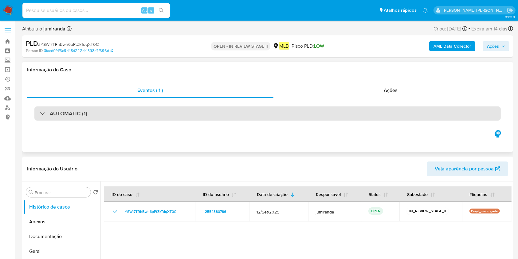
click at [179, 117] on div "AUTOMATIC (1)" at bounding box center [267, 113] width 467 height 14
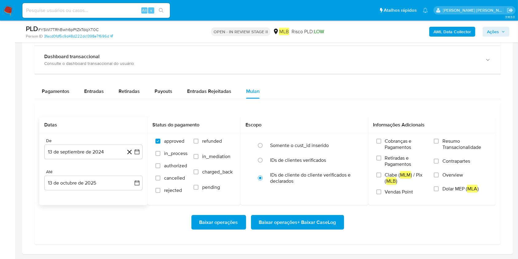
scroll to position [715, 0]
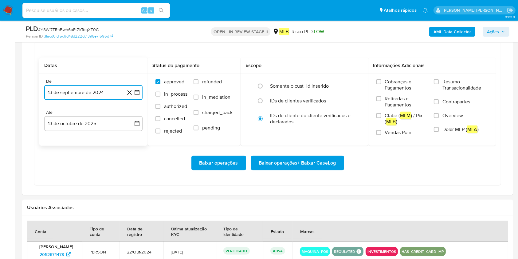
click at [82, 90] on button "13 de septiembre de 2024" at bounding box center [93, 92] width 98 height 15
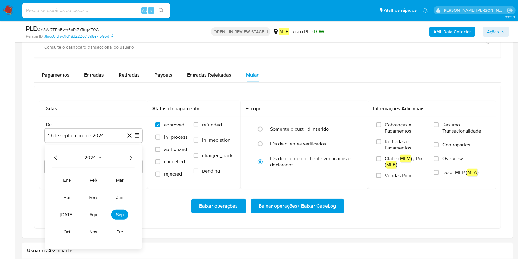
scroll to position [674, 0]
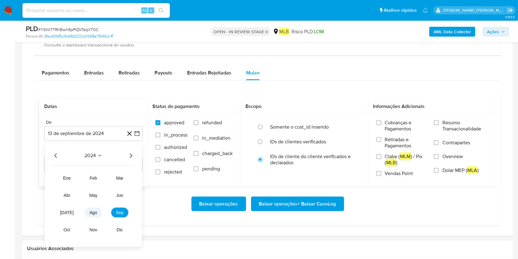
click at [98, 194] on button "ago" at bounding box center [93, 212] width 17 height 10
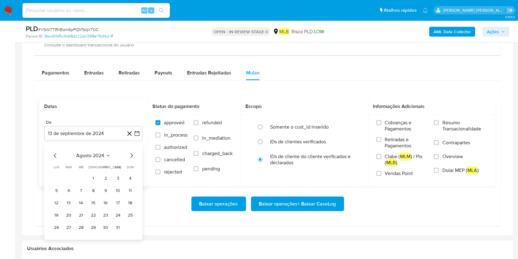
click at [100, 156] on span "agosto 2024" at bounding box center [91, 155] width 28 height 6
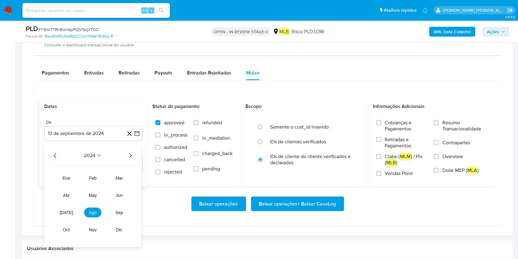
click at [131, 152] on icon "Año siguiente" at bounding box center [130, 155] width 7 height 7
click at [94, 194] on span "ago" at bounding box center [93, 212] width 8 height 5
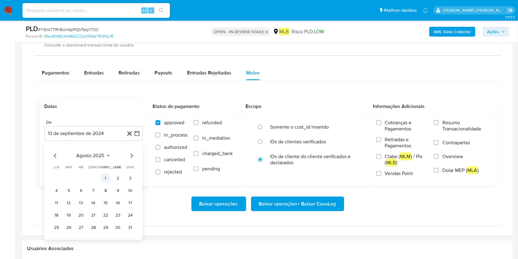
click at [106, 177] on button "1" at bounding box center [106, 178] width 10 height 10
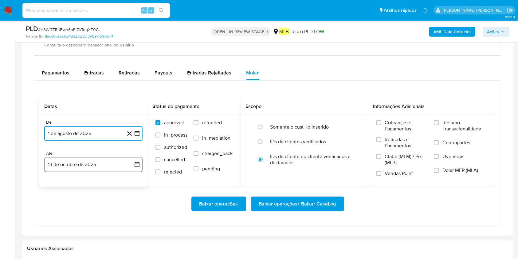
click at [107, 164] on button "13 de octubre de 2025" at bounding box center [93, 164] width 98 height 15
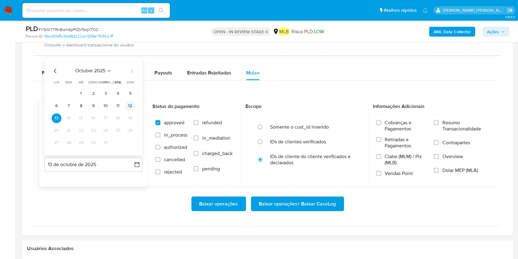
click at [132, 107] on button "12" at bounding box center [130, 106] width 10 height 10
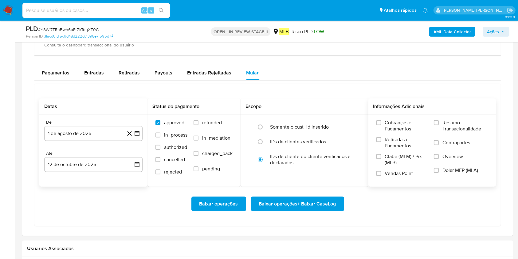
click at [388, 122] on span "Resumo Transacionalidade" at bounding box center [465, 126] width 45 height 12
click at [388, 122] on input "Resumo Transacionalidade" at bounding box center [436, 122] width 5 height 5
click at [318, 194] on span "Baixar operações + Baixar CaseLog" at bounding box center [297, 204] width 77 height 14
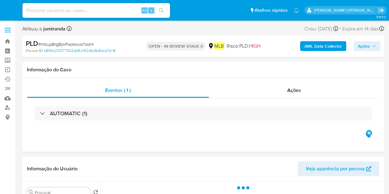
select select "10"
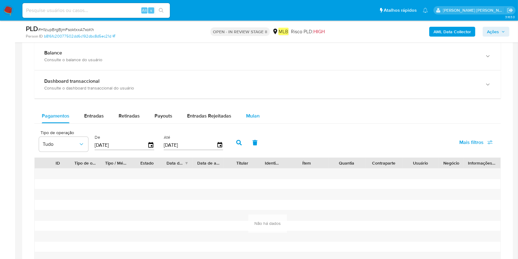
click at [260, 112] on button "Mulan" at bounding box center [253, 115] width 28 height 15
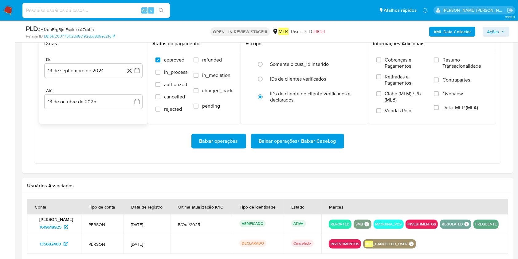
scroll to position [448, 0]
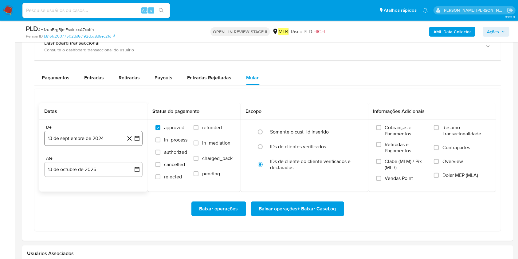
click at [94, 133] on button "13 de septiembre de 2024" at bounding box center [93, 138] width 98 height 15
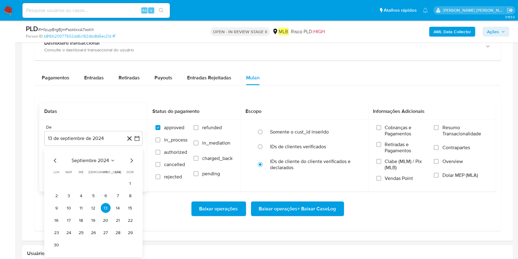
click at [94, 159] on span "septiembre 2024" at bounding box center [90, 161] width 37 height 6
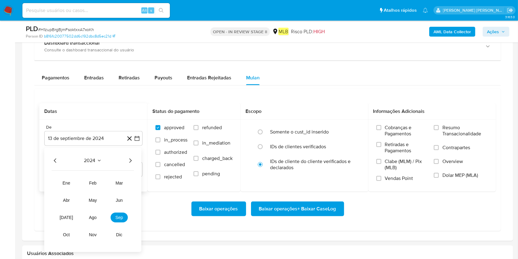
click at [131, 162] on icon "Año siguiente" at bounding box center [130, 160] width 7 height 7
click at [85, 194] on button "ago" at bounding box center [92, 218] width 17 height 10
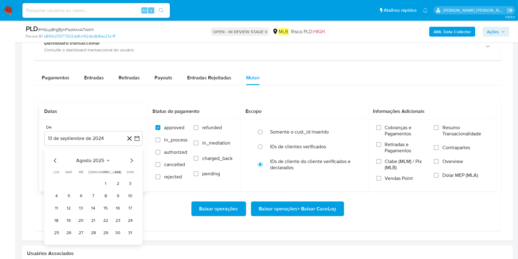
click at [111, 181] on tr "1 2 3" at bounding box center [94, 184] width 84 height 10
click at [106, 179] on button "1" at bounding box center [106, 184] width 10 height 10
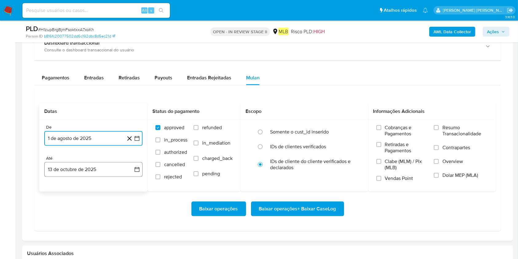
click at [110, 169] on button "13 de octubre de 2025" at bounding box center [93, 169] width 98 height 15
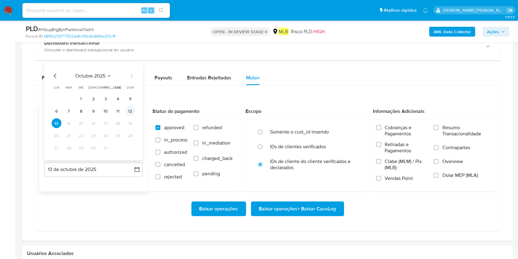
click at [132, 111] on button "12" at bounding box center [130, 111] width 10 height 10
click at [388, 134] on span "Resumo Transacionalidade" at bounding box center [465, 130] width 45 height 12
click at [388, 130] on input "Resumo Transacionalidade" at bounding box center [436, 127] width 5 height 5
click at [325, 194] on span "Baixar operações + Baixar CaseLog" at bounding box center [297, 209] width 77 height 14
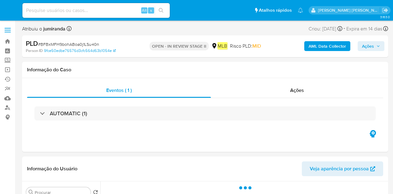
select select "10"
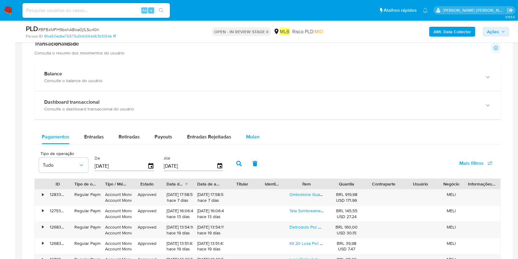
click at [262, 137] on button "Mulan" at bounding box center [253, 136] width 28 height 15
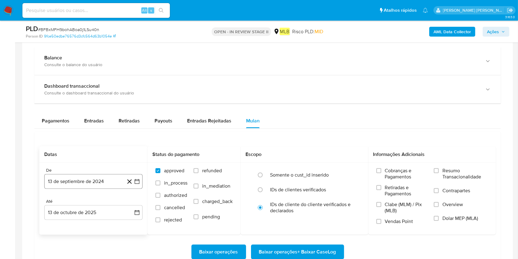
scroll to position [451, 0]
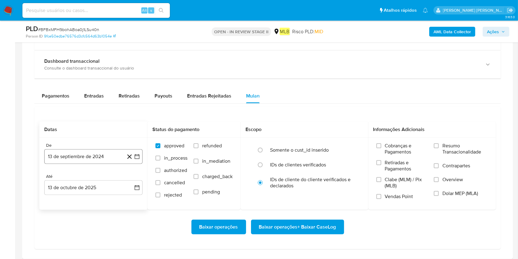
click at [105, 156] on button "13 de septiembre de 2024" at bounding box center [93, 156] width 98 height 15
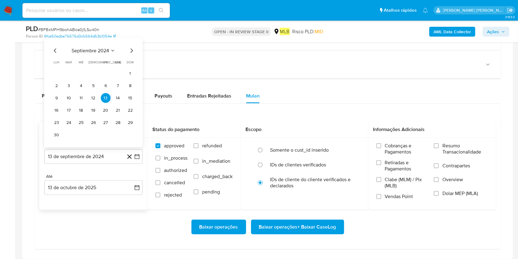
click at [105, 49] on span "septiembre 2024" at bounding box center [90, 51] width 37 height 6
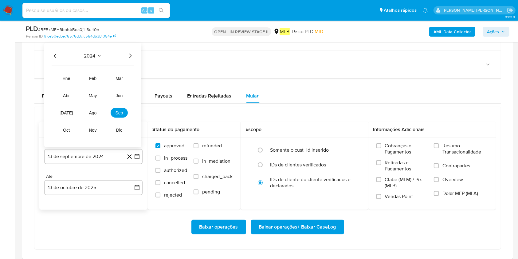
click at [125, 53] on div "2024" at bounding box center [93, 55] width 82 height 7
click at [132, 55] on icon "Año siguiente" at bounding box center [130, 55] width 7 height 7
click at [93, 114] on span "ago" at bounding box center [93, 112] width 8 height 5
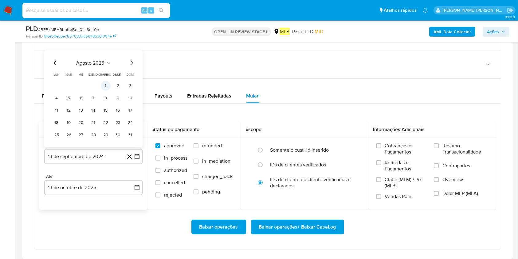
click at [105, 85] on button "1" at bounding box center [106, 86] width 10 height 10
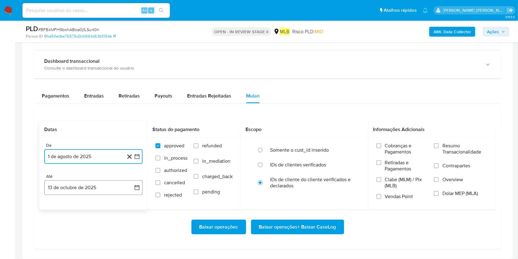
click at [79, 194] on button "13 de octubre de 2025" at bounding box center [93, 187] width 98 height 15
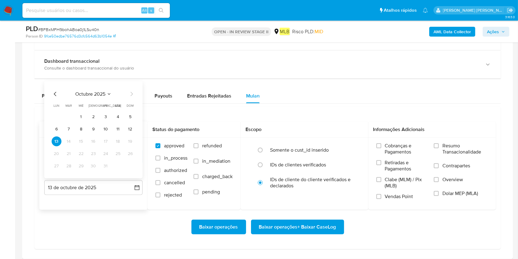
drag, startPoint x: 133, startPoint y: 128, endPoint x: 142, endPoint y: 124, distance: 9.5
click at [134, 128] on button "12" at bounding box center [130, 129] width 10 height 10
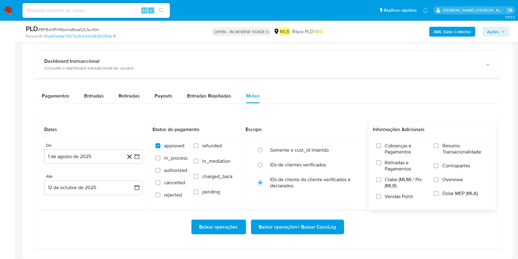
click at [393, 144] on span "Resumo Transacionalidade" at bounding box center [465, 149] width 45 height 12
click at [393, 144] on input "Resumo Transacionalidade" at bounding box center [436, 145] width 5 height 5
click at [306, 194] on span "Baixar operações + Baixar CaseLog" at bounding box center [297, 227] width 77 height 14
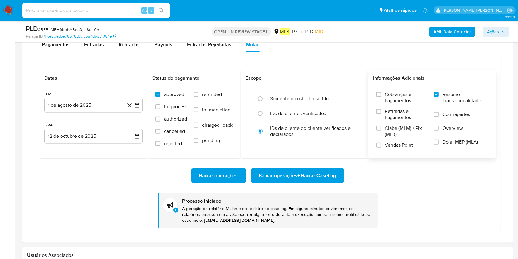
scroll to position [533, 0]
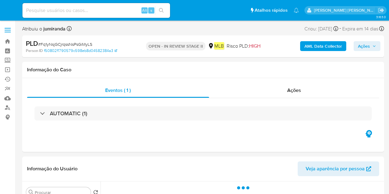
select select "10"
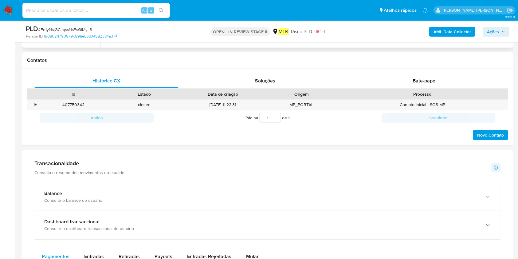
scroll to position [328, 0]
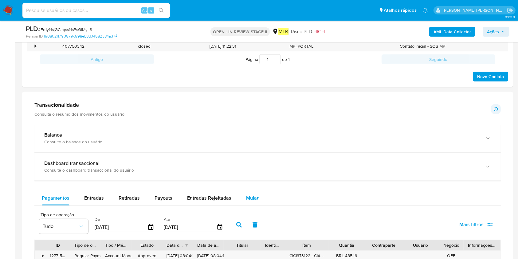
click at [260, 194] on button "Mulan" at bounding box center [253, 198] width 28 height 15
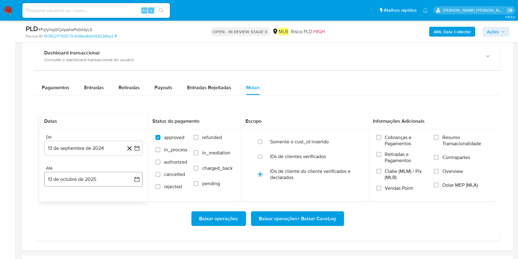
scroll to position [451, 0]
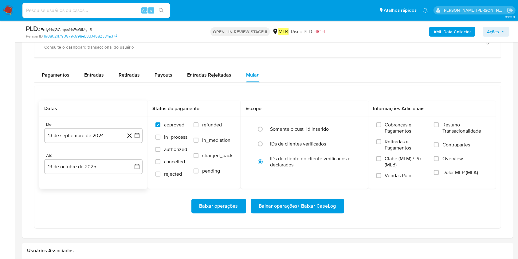
click at [61, 126] on div "De" at bounding box center [93, 125] width 98 height 6
click at [65, 134] on button "13 de septiembre de 2024" at bounding box center [93, 135] width 98 height 15
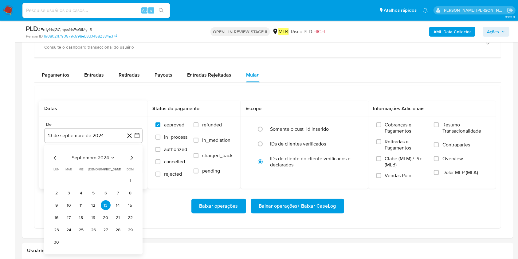
click at [88, 153] on div "septiembre 2024 septiembre 2024 lun lunes mar martes mié miércoles jue jueves v…" at bounding box center [93, 199] width 98 height 109
click at [94, 157] on span "septiembre 2024" at bounding box center [90, 158] width 37 height 6
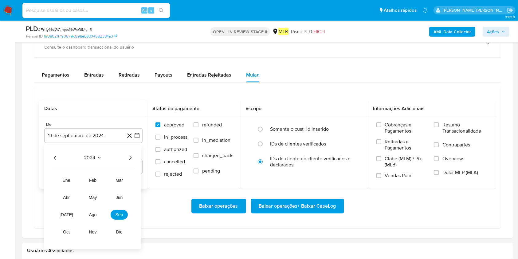
click at [129, 157] on icon "Año siguiente" at bounding box center [130, 157] width 7 height 7
click at [94, 194] on span "ago" at bounding box center [93, 214] width 8 height 5
click at [105, 176] on button "1" at bounding box center [106, 181] width 10 height 10
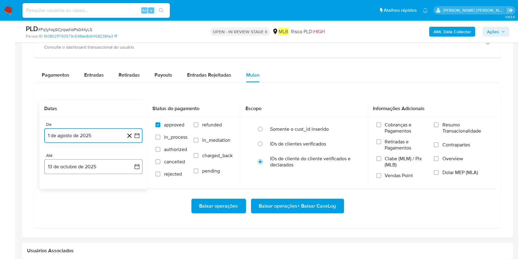
click at [106, 171] on button "13 de octubre de 2025" at bounding box center [93, 166] width 98 height 15
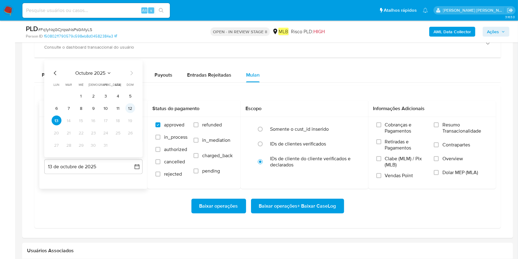
click at [133, 108] on button "12" at bounding box center [130, 108] width 10 height 10
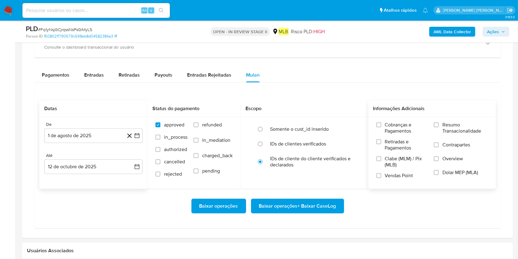
click at [388, 129] on span "Resumo Transacionalidade" at bounding box center [465, 128] width 45 height 12
click at [388, 127] on input "Resumo Transacionalidade" at bounding box center [436, 124] width 5 height 5
click at [301, 194] on span "Baixar operações + Baixar CaseLog" at bounding box center [297, 206] width 77 height 14
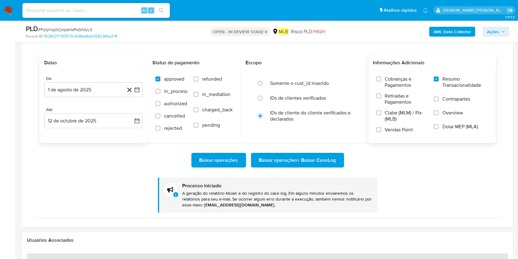
scroll to position [533, 0]
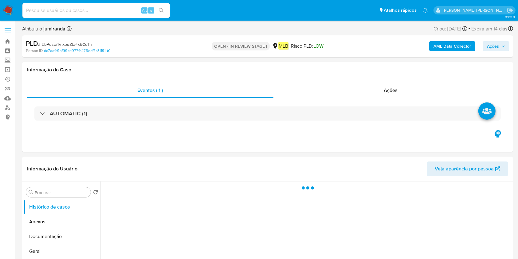
select select "10"
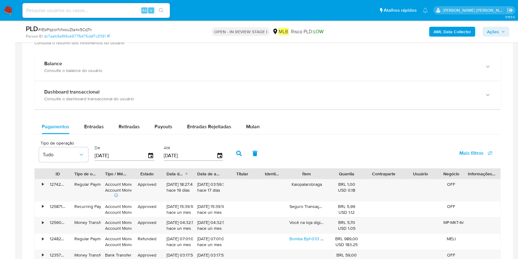
scroll to position [492, 0]
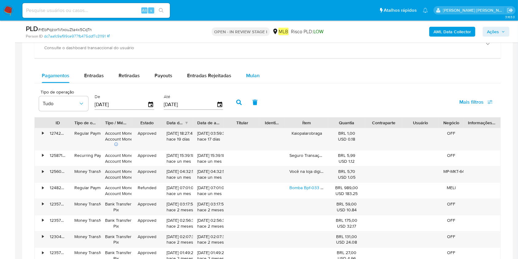
click at [254, 71] on div "Mulan" at bounding box center [253, 75] width 14 height 15
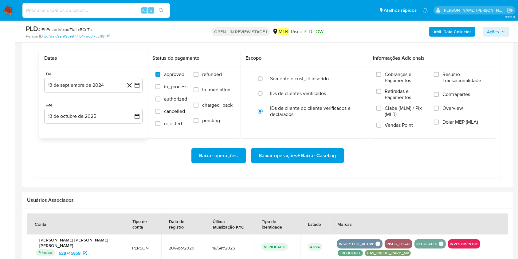
scroll to position [533, 0]
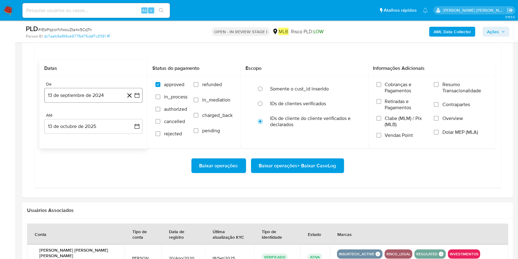
click at [73, 100] on button "13 de septiembre de 2024" at bounding box center [93, 95] width 98 height 15
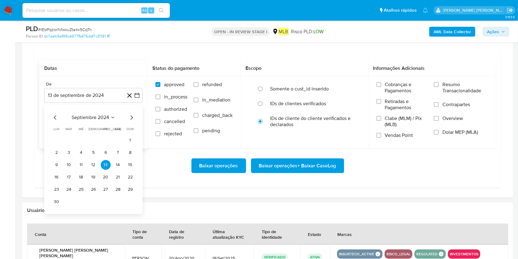
click at [103, 117] on span "septiembre 2024" at bounding box center [90, 117] width 37 height 6
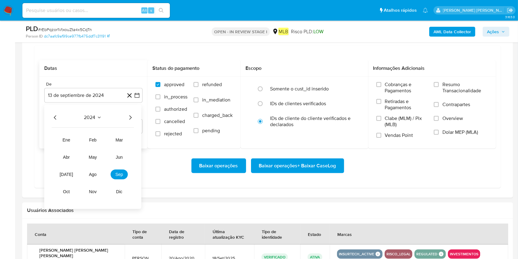
click at [94, 117] on span "2024" at bounding box center [89, 117] width 11 height 6
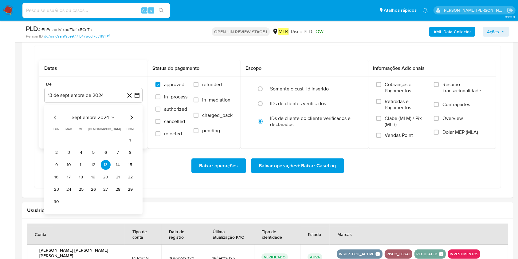
click at [132, 117] on icon "Mes siguiente" at bounding box center [132, 117] width 2 height 4
click at [130, 116] on icon "Mes siguiente" at bounding box center [131, 117] width 7 height 7
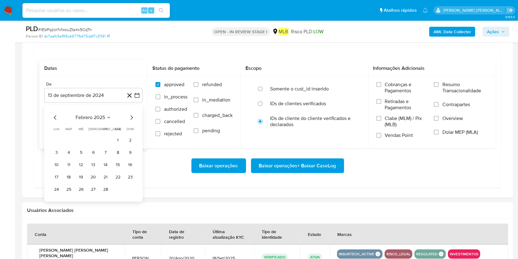
click at [130, 116] on icon "Mes siguiente" at bounding box center [131, 117] width 7 height 7
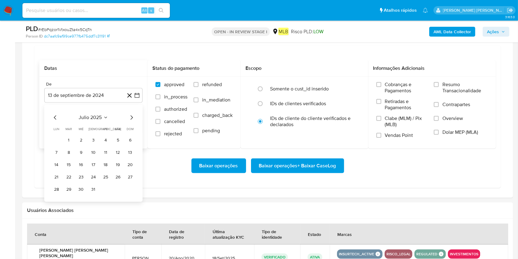
click at [130, 116] on icon "Mes siguiente" at bounding box center [131, 117] width 7 height 7
click at [54, 116] on icon "Mes anterior" at bounding box center [55, 117] width 7 height 7
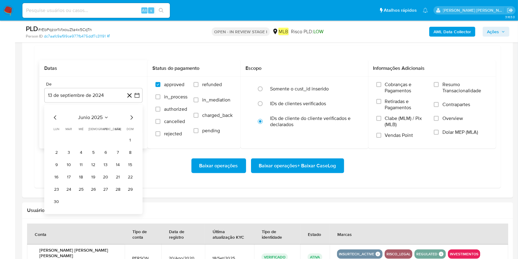
click at [54, 116] on icon "Mes anterior" at bounding box center [55, 117] width 7 height 7
click at [122, 137] on button "1" at bounding box center [118, 140] width 10 height 10
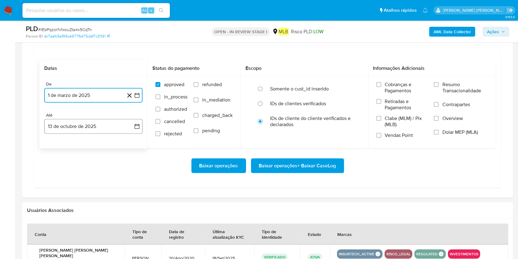
click at [120, 129] on button "13 de octubre de 2025" at bounding box center [93, 126] width 98 height 15
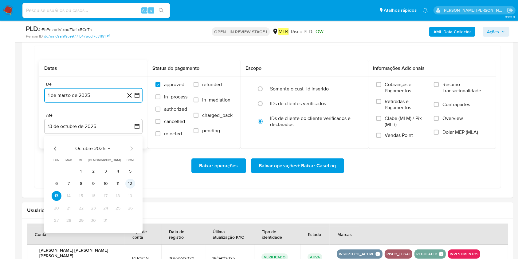
click at [133, 187] on button "12" at bounding box center [130, 184] width 10 height 10
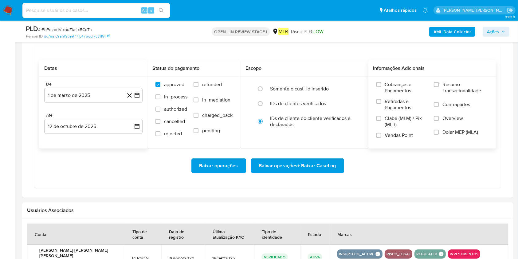
click at [443, 85] on span "Resumo Transacionalidade" at bounding box center [465, 87] width 45 height 12
click at [439, 85] on input "Resumo Transacionalidade" at bounding box center [436, 84] width 5 height 5
click at [282, 161] on span "Baixar operações + Baixar CaseLog" at bounding box center [297, 166] width 77 height 14
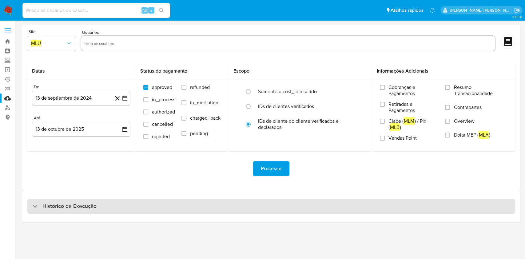
click at [222, 208] on div "Histórico de Execução" at bounding box center [271, 206] width 488 height 15
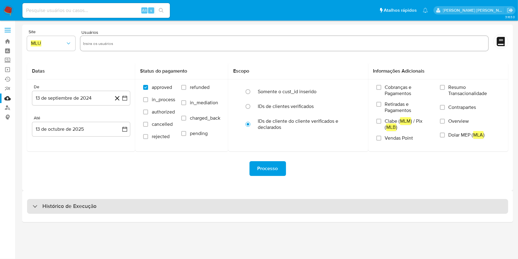
select select "10"
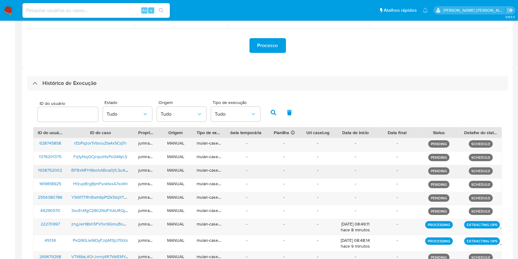
scroll to position [202, 0]
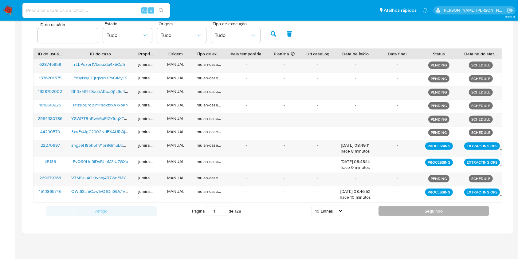
click at [439, 214] on button "Seguindo" at bounding box center [434, 211] width 111 height 10
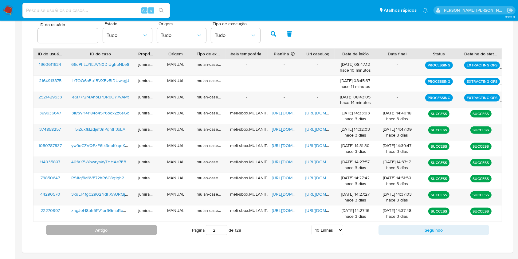
click at [79, 228] on button "Antigo" at bounding box center [101, 230] width 111 height 10
type input "1"
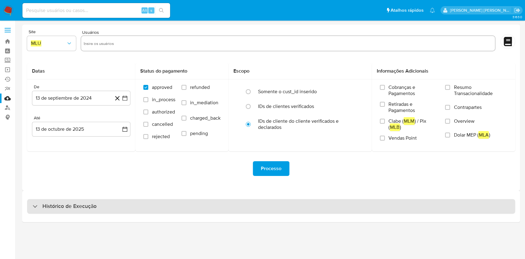
click at [255, 205] on div "Histórico de Execução" at bounding box center [271, 206] width 488 height 15
select select "10"
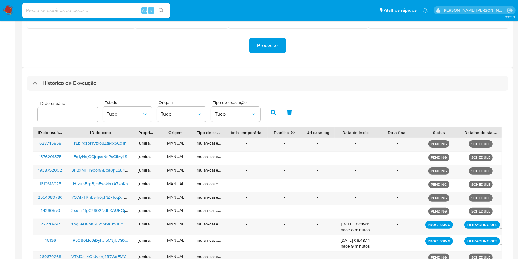
scroll to position [202, 0]
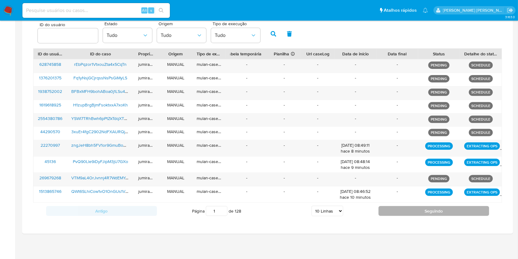
click at [446, 212] on button "Seguindo" at bounding box center [434, 211] width 111 height 10
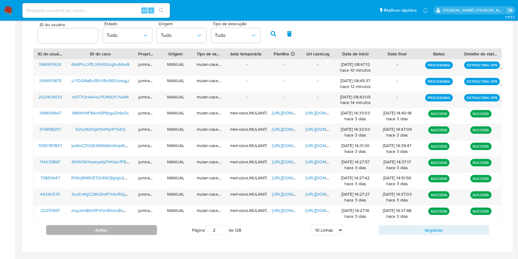
click at [116, 230] on button "Antigo" at bounding box center [101, 230] width 111 height 10
type input "1"
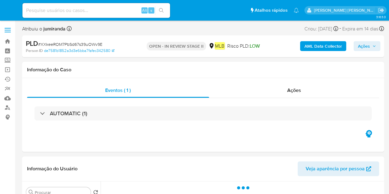
select select "10"
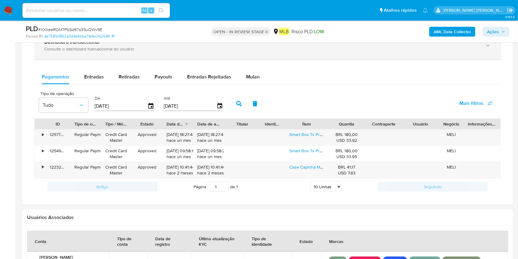
scroll to position [410, 0]
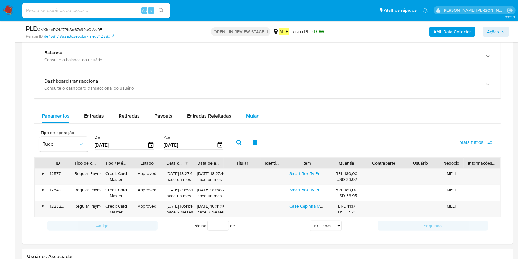
click at [249, 117] on span "Mulan" at bounding box center [253, 115] width 14 height 7
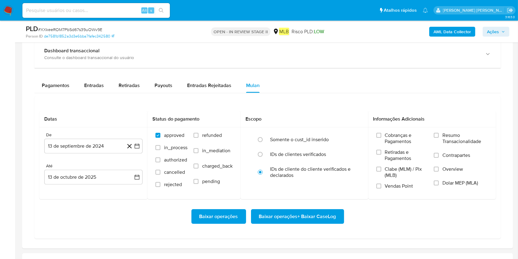
scroll to position [451, 0]
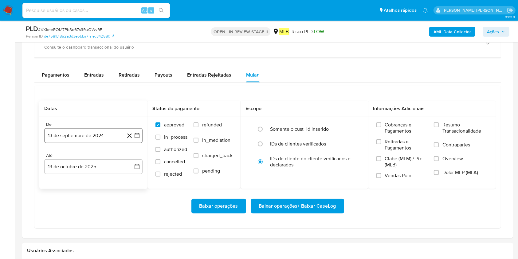
click at [95, 138] on button "13 de septiembre de 2024" at bounding box center [93, 135] width 98 height 15
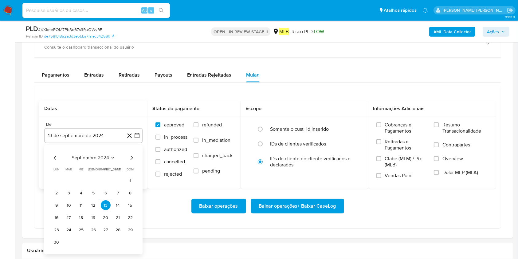
click at [83, 158] on span "septiembre 2024" at bounding box center [90, 158] width 37 height 6
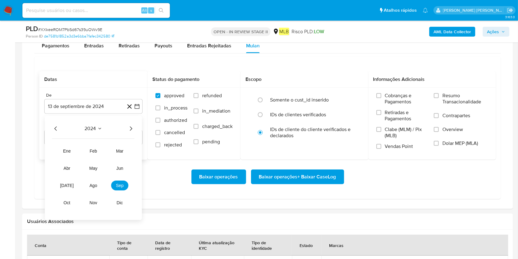
scroll to position [492, 0]
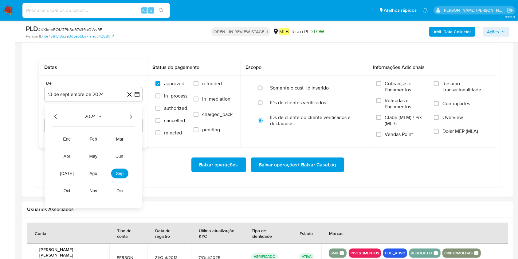
click at [97, 119] on icon "Seleccionar mes y año" at bounding box center [99, 116] width 5 height 5
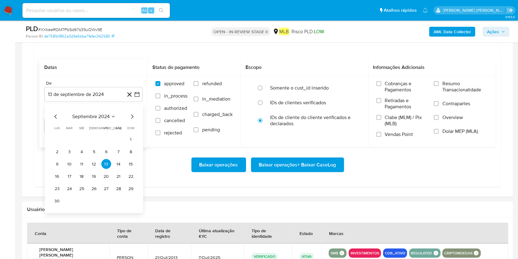
click at [135, 112] on div "septiembre 2024 septiembre 2024 lun lunes mar martes mié miércoles jue jueves v…" at bounding box center [94, 158] width 98 height 109
click at [132, 119] on icon "Mes siguiente" at bounding box center [131, 116] width 7 height 7
click at [89, 117] on span "octubre 2024" at bounding box center [90, 117] width 30 height 6
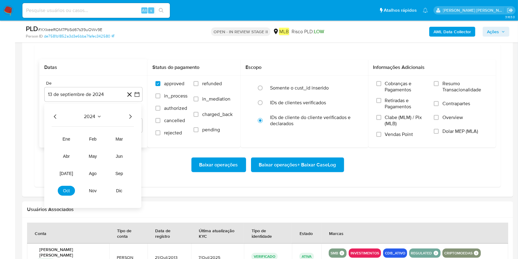
click at [132, 119] on icon "Año siguiente" at bounding box center [130, 116] width 7 height 7
click at [92, 174] on span "ago" at bounding box center [93, 173] width 8 height 5
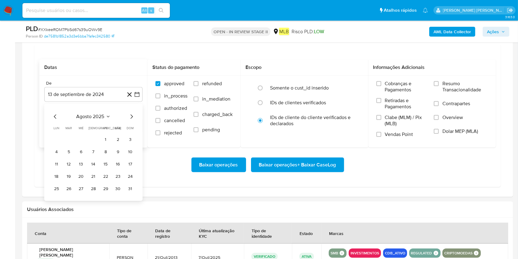
drag, startPoint x: 106, startPoint y: 141, endPoint x: 108, endPoint y: 138, distance: 4.1
click at [106, 140] on button "1" at bounding box center [106, 140] width 10 height 10
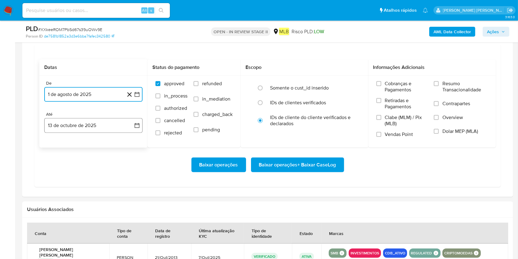
click at [109, 131] on button "13 de octubre de 2025" at bounding box center [93, 125] width 98 height 15
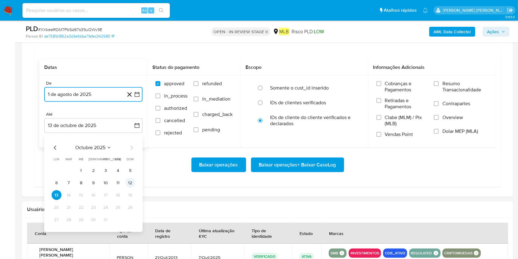
click at [128, 185] on button "12" at bounding box center [130, 183] width 10 height 10
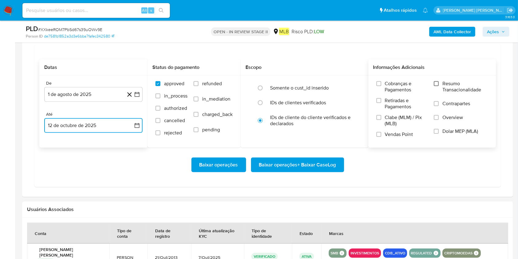
click at [388, 83] on input "Resumo Transacionalidade" at bounding box center [436, 83] width 5 height 5
click at [295, 166] on span "Baixar operações + Baixar CaseLog" at bounding box center [297, 165] width 77 height 14
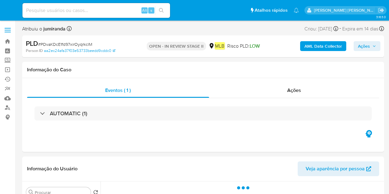
select select "10"
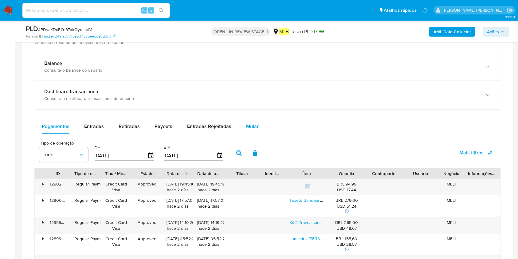
click at [247, 124] on span "Mulan" at bounding box center [253, 126] width 14 height 7
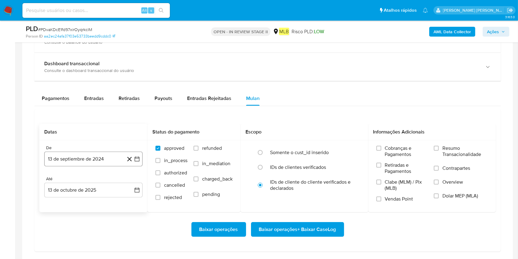
scroll to position [451, 0]
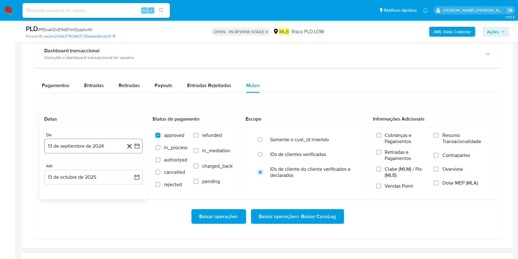
click at [87, 142] on button "13 de septiembre de 2024" at bounding box center [93, 146] width 98 height 15
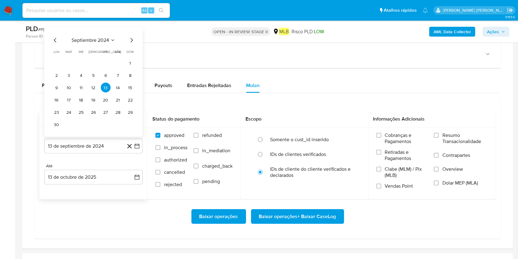
click at [100, 45] on div "septiembre 2024 septiembre 2024 lun lunes mar martes mié miércoles jue jueves v…" at bounding box center [94, 83] width 84 height 93
click at [102, 40] on span "septiembre 2024" at bounding box center [90, 40] width 37 height 6
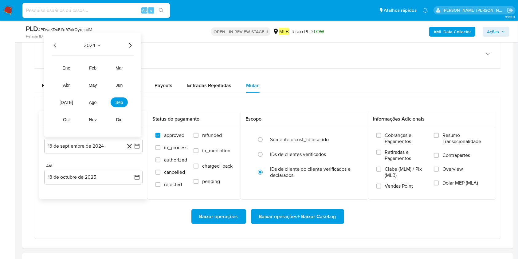
click at [130, 48] on icon "Año siguiente" at bounding box center [130, 45] width 7 height 7
click at [119, 102] on span "sep" at bounding box center [120, 102] width 8 height 5
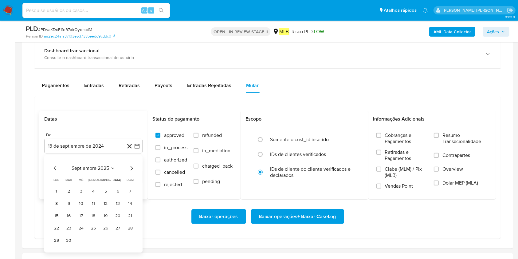
click at [156, 194] on div "Baixar operações Baixar operações + Baixar CaseLog" at bounding box center [267, 216] width 457 height 15
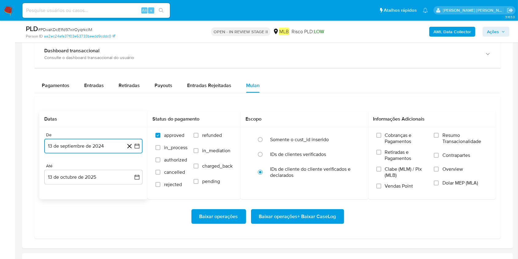
click at [91, 142] on button "13 de septiembre de 2024" at bounding box center [93, 146] width 98 height 15
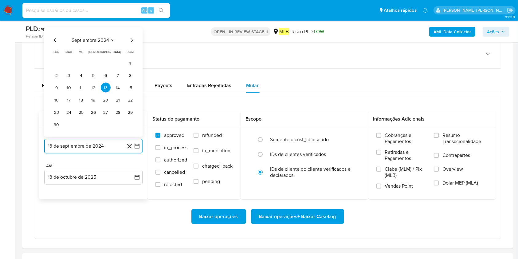
click at [109, 41] on span "septiembre 2024" at bounding box center [90, 40] width 37 height 6
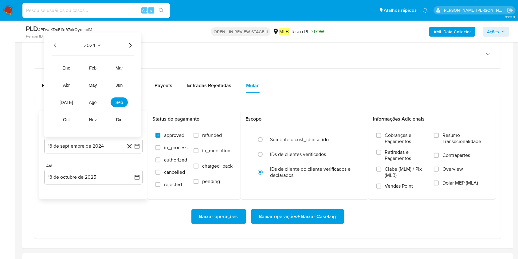
click at [134, 49] on div "2024 2024 ene feb mar abr may jun [DATE] ago sep oct nov dic" at bounding box center [92, 85] width 97 height 104
click at [131, 45] on icon "Año siguiente" at bounding box center [130, 45] width 2 height 4
click at [94, 100] on span "ago" at bounding box center [93, 102] width 8 height 5
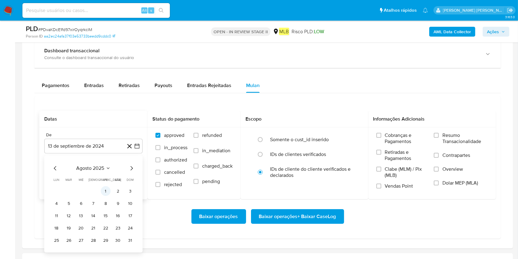
click at [109, 190] on button "1" at bounding box center [106, 191] width 10 height 10
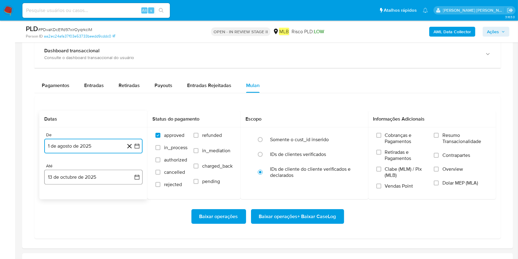
click at [115, 171] on button "13 de octubre de 2025" at bounding box center [93, 177] width 98 height 15
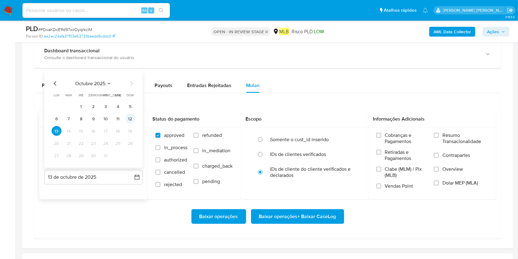
click at [131, 114] on button "12" at bounding box center [130, 119] width 10 height 10
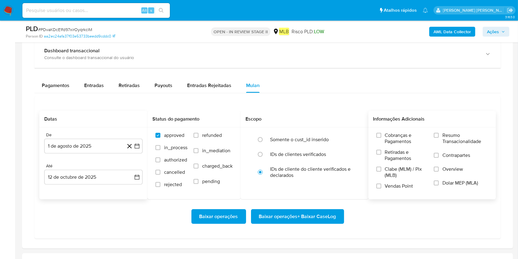
click at [388, 136] on span "Resumo Transacionalidade" at bounding box center [465, 138] width 45 height 12
click at [388, 136] on input "Resumo Transacionalidade" at bounding box center [436, 135] width 5 height 5
click at [302, 194] on span "Baixar operações + Baixar CaseLog" at bounding box center [297, 217] width 77 height 14
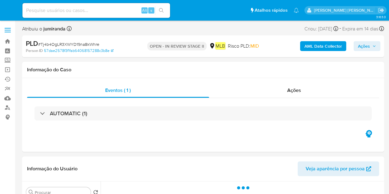
select select "10"
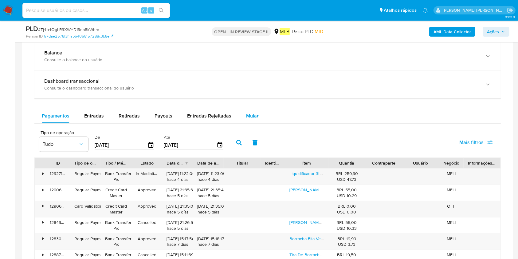
click at [248, 119] on span "Mulan" at bounding box center [253, 115] width 14 height 7
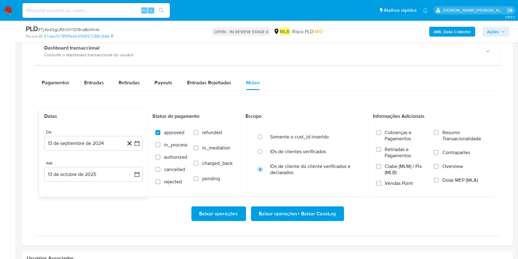
scroll to position [451, 0]
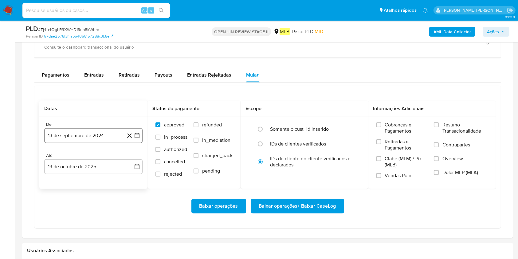
click at [86, 134] on button "13 de septiembre de 2024" at bounding box center [93, 135] width 98 height 15
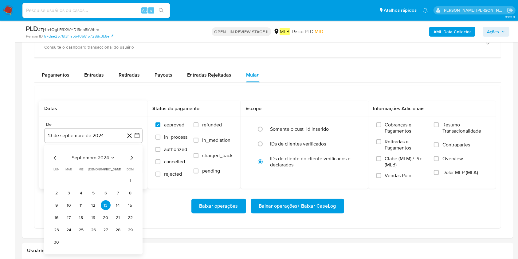
click at [89, 151] on div "septiembre 2024 septiembre 2024 lun lunes mar martes mié miércoles jue jueves v…" at bounding box center [93, 199] width 98 height 109
click at [96, 156] on span "septiembre 2024" at bounding box center [90, 158] width 37 height 6
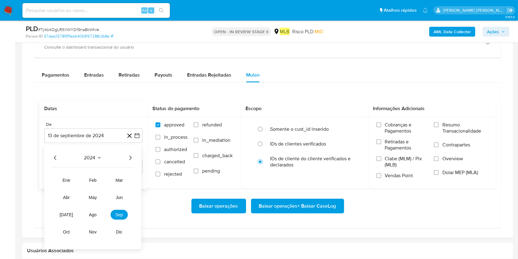
click at [132, 157] on icon "Año siguiente" at bounding box center [130, 157] width 7 height 7
click at [97, 194] on button "ago" at bounding box center [92, 215] width 17 height 10
click at [101, 182] on button "1" at bounding box center [106, 181] width 10 height 10
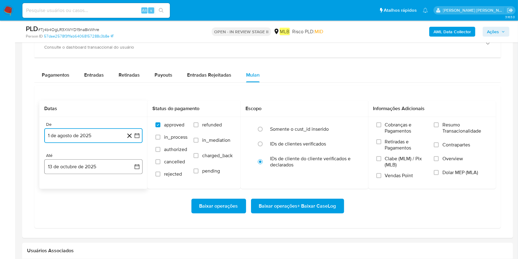
click at [106, 164] on button "13 de octubre de 2025" at bounding box center [93, 166] width 98 height 15
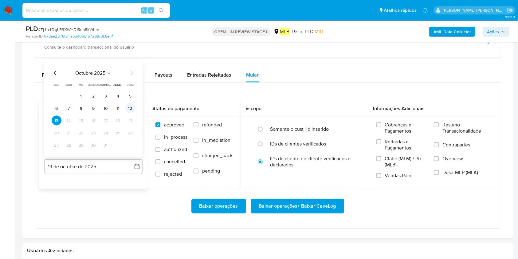
click at [133, 106] on button "12" at bounding box center [130, 108] width 10 height 10
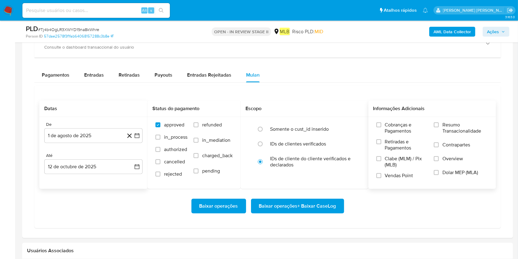
click at [388, 126] on span "Resumo Transacionalidade" at bounding box center [465, 128] width 45 height 12
click at [388, 126] on input "Resumo Transacionalidade" at bounding box center [436, 124] width 5 height 5
click at [321, 194] on span "Baixar operações + Baixar CaseLog" at bounding box center [297, 206] width 77 height 14
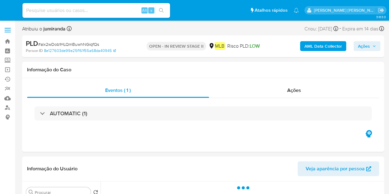
select select "10"
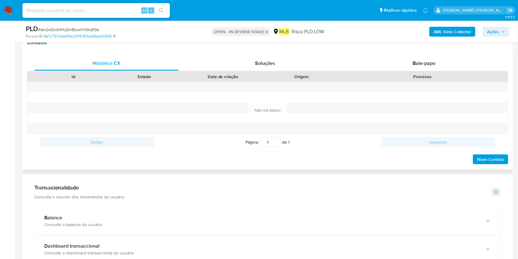
scroll to position [369, 0]
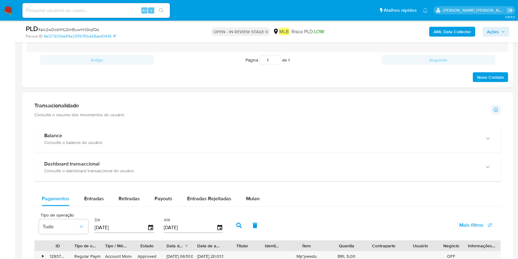
click at [265, 194] on div "Pagamentos Entradas Retiradas Payouts Entradas Rejeitadas Mulan" at bounding box center [267, 198] width 467 height 15
click at [251, 194] on span "Mulan" at bounding box center [253, 198] width 14 height 7
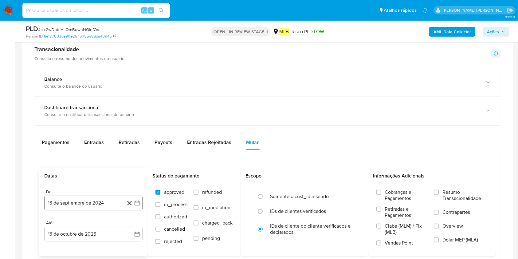
scroll to position [451, 0]
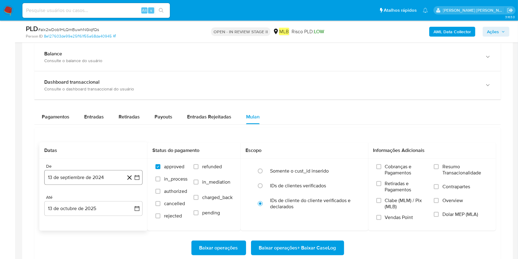
click at [85, 172] on button "13 de septiembre de 2024" at bounding box center [93, 177] width 98 height 15
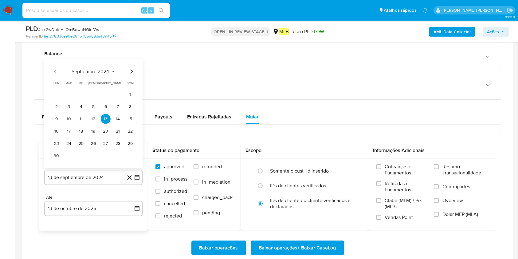
click at [102, 73] on span "septiembre 2024" at bounding box center [90, 72] width 37 height 6
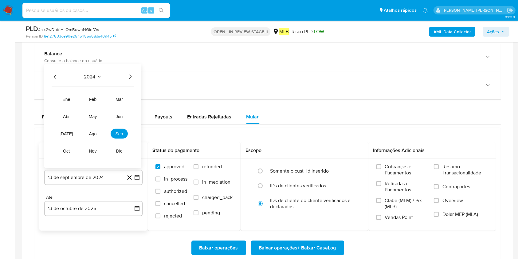
click at [132, 78] on icon "Año siguiente" at bounding box center [130, 76] width 7 height 7
click at [94, 131] on span "ago" at bounding box center [93, 133] width 8 height 5
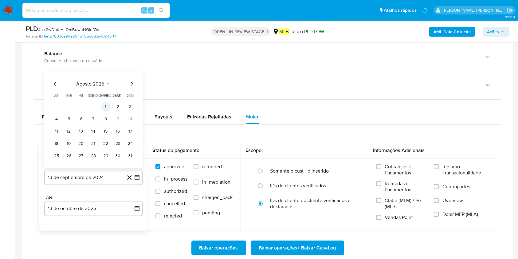
click at [108, 103] on button "1" at bounding box center [106, 107] width 10 height 10
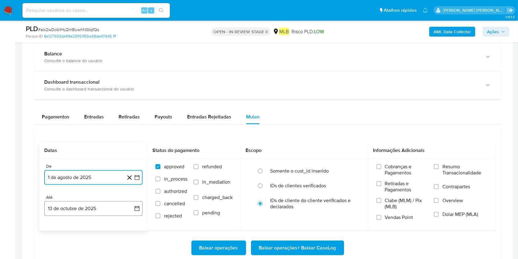
click at [102, 194] on button "13 de octubre de 2025" at bounding box center [93, 208] width 98 height 15
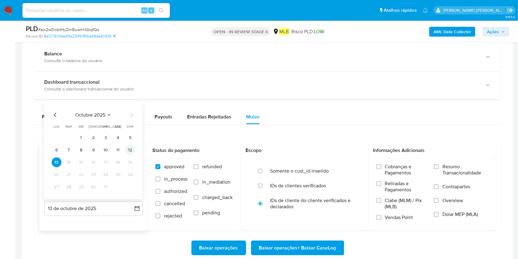
click at [132, 146] on button "12" at bounding box center [130, 150] width 10 height 10
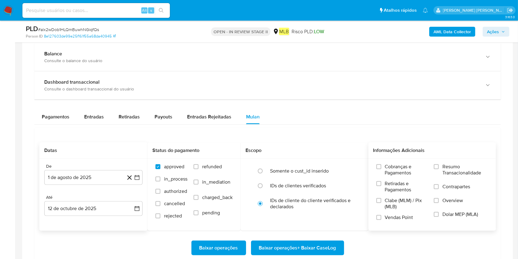
click at [388, 162] on div "Cobranças e Pagamentos Retiradas e Pagamentos Clabe (MLM) / Pix (MLB) Vendas Po…" at bounding box center [432, 194] width 128 height 71
click at [388, 167] on span "Resumo Transacionalidade" at bounding box center [465, 170] width 45 height 12
click at [388, 167] on input "Resumo Transacionalidade" at bounding box center [436, 166] width 5 height 5
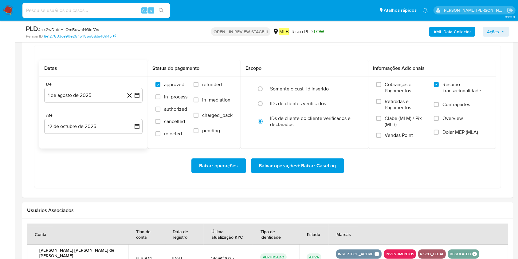
click at [310, 166] on span "Baixar operações + Baixar CaseLog" at bounding box center [297, 166] width 77 height 14
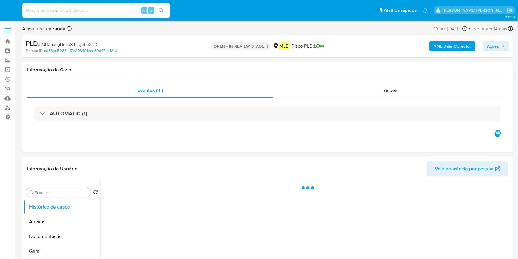
select select "10"
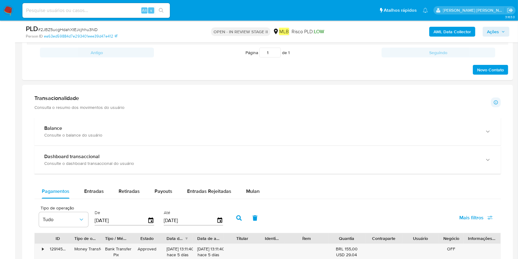
scroll to position [369, 0]
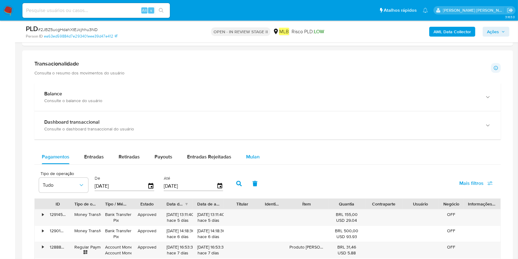
click at [257, 159] on span "Mulan" at bounding box center [253, 156] width 14 height 7
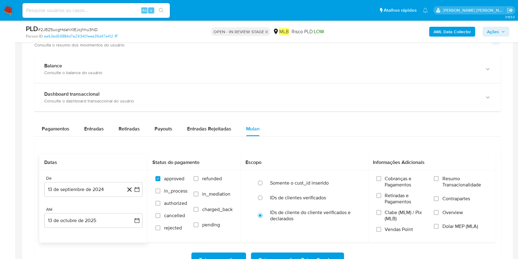
scroll to position [410, 0]
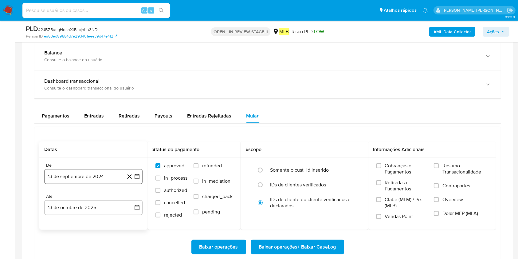
drag, startPoint x: 109, startPoint y: 164, endPoint x: 104, endPoint y: 176, distance: 13.5
click at [109, 166] on div "De" at bounding box center [93, 166] width 98 height 6
click at [103, 179] on button "13 de septiembre de 2024" at bounding box center [93, 176] width 98 height 15
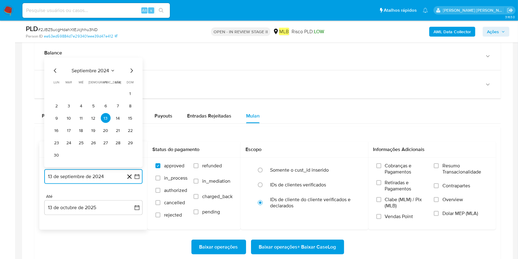
click at [107, 72] on span "septiembre 2024" at bounding box center [90, 71] width 37 height 6
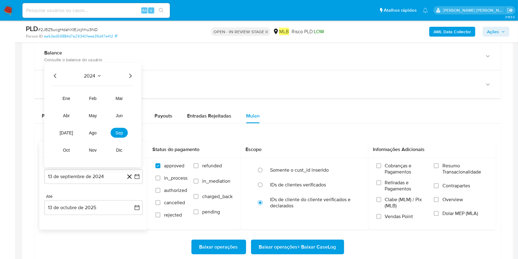
click at [130, 78] on icon "Año siguiente" at bounding box center [130, 75] width 7 height 7
click at [96, 135] on button "ago" at bounding box center [92, 133] width 17 height 10
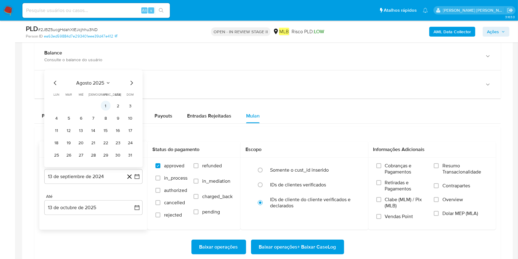
click at [108, 105] on button "1" at bounding box center [106, 106] width 10 height 10
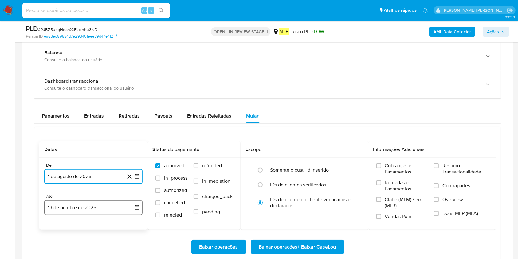
click at [93, 194] on button "13 de octubre de 2025" at bounding box center [93, 207] width 98 height 15
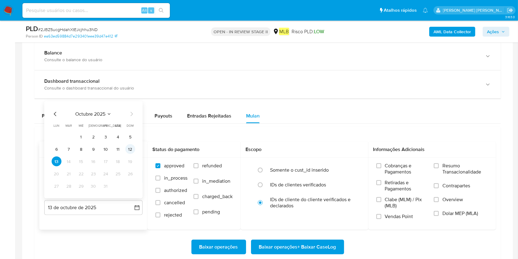
click at [132, 148] on button "12" at bounding box center [130, 149] width 10 height 10
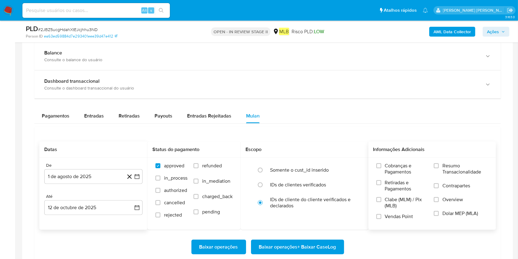
click at [388, 165] on span "Resumo Transacionalidade" at bounding box center [465, 169] width 45 height 12
click at [388, 165] on input "Resumo Transacionalidade" at bounding box center [436, 165] width 5 height 5
click at [302, 194] on span "Baixar operações + Baixar CaseLog" at bounding box center [297, 247] width 77 height 14
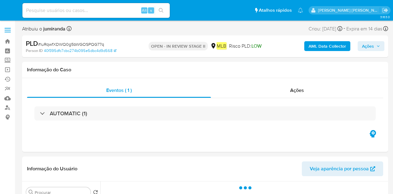
select select "10"
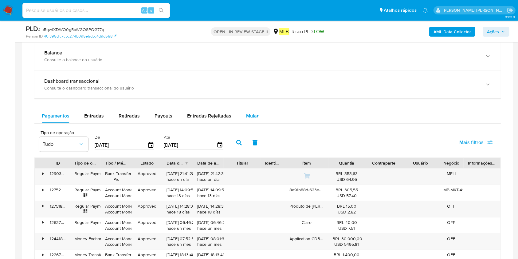
click at [246, 112] on div "Mulan" at bounding box center [253, 115] width 14 height 15
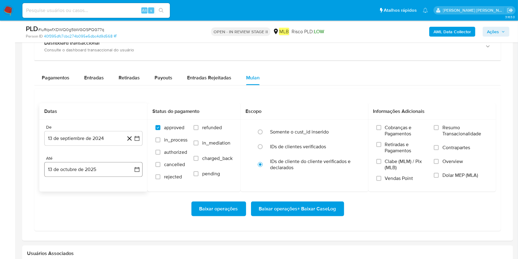
scroll to position [492, 0]
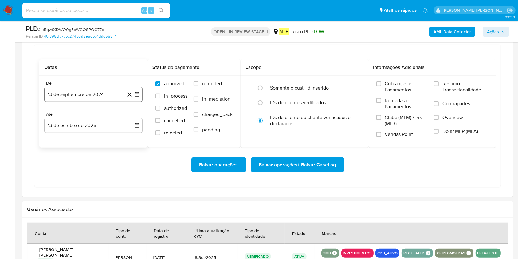
click at [86, 91] on button "13 de septiembre de 2024" at bounding box center [93, 94] width 98 height 15
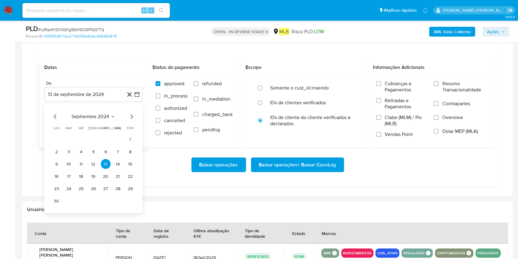
click at [84, 113] on div "septiembre 2024 septiembre 2024 lun lunes mar martes mié miércoles jue jueves v…" at bounding box center [93, 158] width 98 height 109
click at [114, 117] on icon "Seleccionar mes y año" at bounding box center [112, 116] width 5 height 5
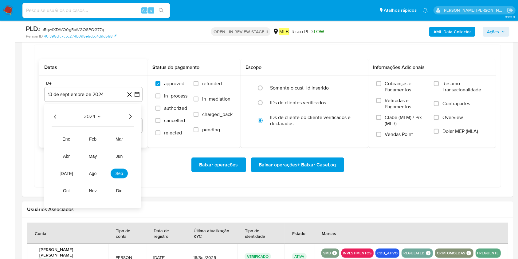
click at [136, 118] on div "2024 2024 ene feb mar abr may jun [DATE] ago sep oct nov dic" at bounding box center [92, 156] width 97 height 104
click at [125, 116] on div "2024" at bounding box center [93, 116] width 82 height 7
click at [133, 117] on icon "Año siguiente" at bounding box center [130, 116] width 7 height 7
click at [93, 171] on span "ago" at bounding box center [93, 173] width 8 height 5
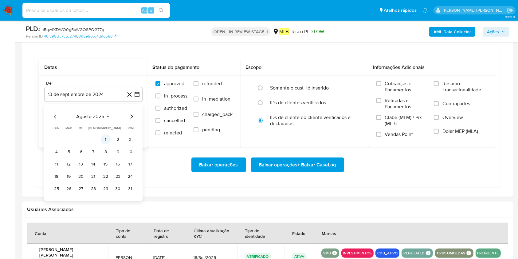
click at [105, 139] on button "1" at bounding box center [106, 140] width 10 height 10
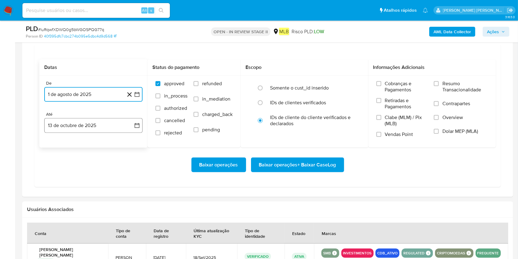
click at [110, 127] on button "13 de octubre de 2025" at bounding box center [93, 125] width 98 height 15
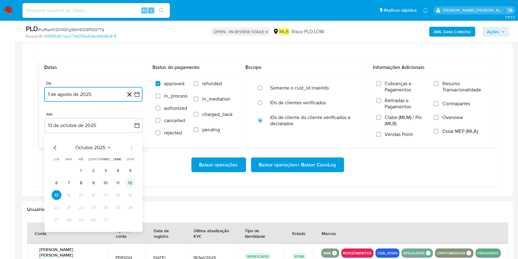
click at [134, 183] on button "12" at bounding box center [130, 183] width 10 height 10
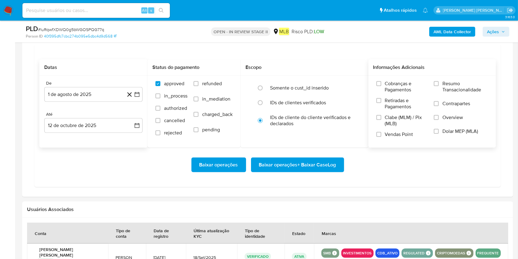
click at [393, 89] on span "Resumo Transacionalidade" at bounding box center [465, 87] width 45 height 12
click at [393, 86] on input "Resumo Transacionalidade" at bounding box center [436, 83] width 5 height 5
click at [334, 160] on span "Baixar operações + Baixar CaseLog" at bounding box center [297, 165] width 77 height 14
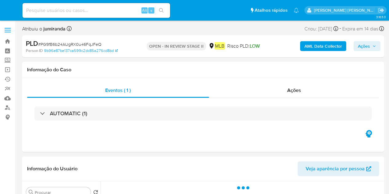
select select "10"
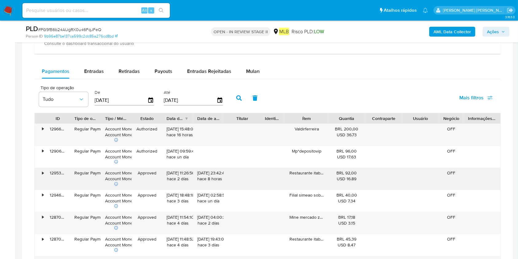
scroll to position [492, 0]
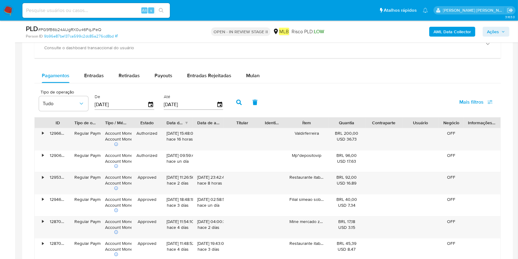
click at [257, 71] on div "Mulan" at bounding box center [253, 75] width 14 height 15
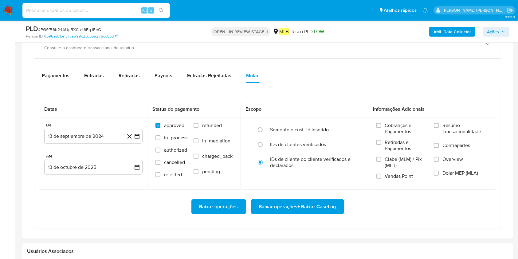
scroll to position [573, 0]
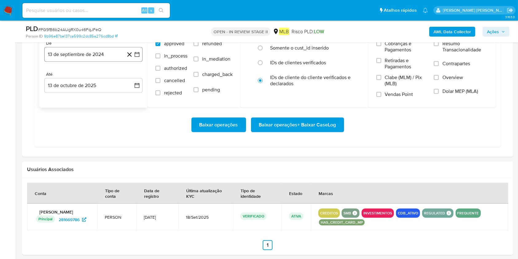
click at [97, 51] on button "13 de septiembre de 2024" at bounding box center [93, 54] width 98 height 15
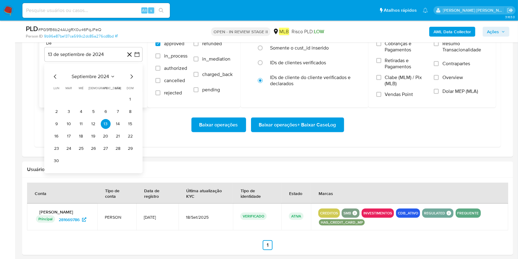
click at [91, 78] on span "septiembre 2024" at bounding box center [90, 76] width 37 height 6
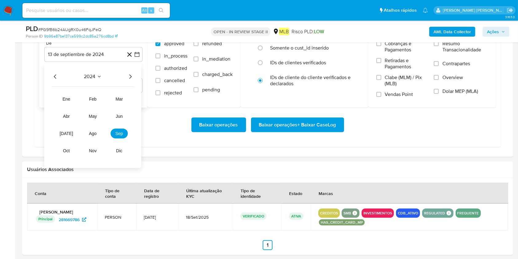
click at [127, 79] on icon "Año siguiente" at bounding box center [130, 76] width 7 height 7
click at [90, 131] on span "ago" at bounding box center [93, 133] width 8 height 5
click at [102, 98] on button "1" at bounding box center [106, 99] width 10 height 10
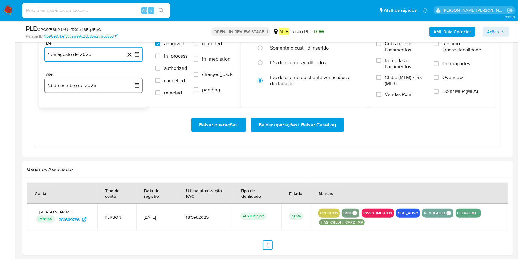
click at [108, 85] on button "13 de octubre de 2025" at bounding box center [93, 85] width 98 height 15
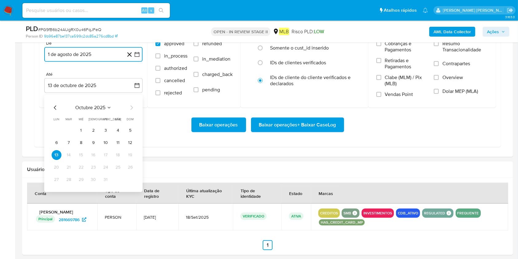
click at [128, 140] on button "12" at bounding box center [130, 143] width 10 height 10
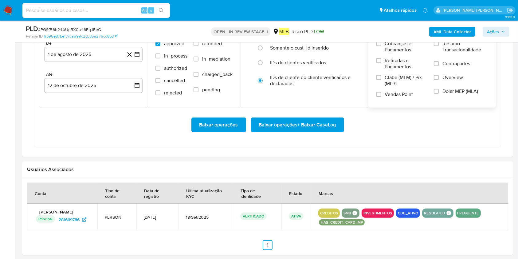
click at [388, 46] on span "Resumo Transacionalidade" at bounding box center [465, 47] width 45 height 12
click at [388, 46] on input "Resumo Transacionalidade" at bounding box center [436, 43] width 5 height 5
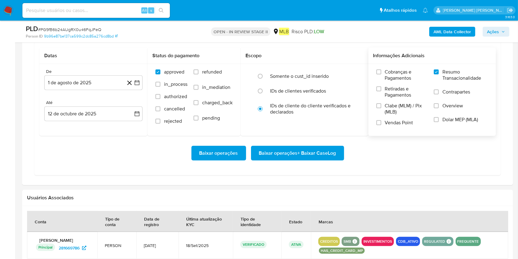
scroll to position [533, 0]
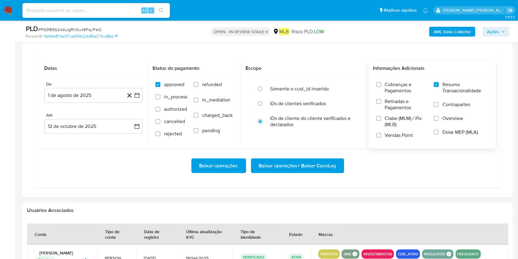
click at [300, 166] on span "Baixar operações + Baixar CaseLog" at bounding box center [297, 166] width 77 height 14
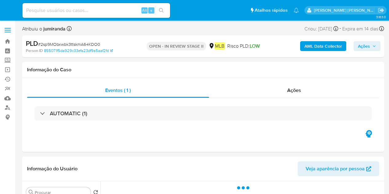
select select "10"
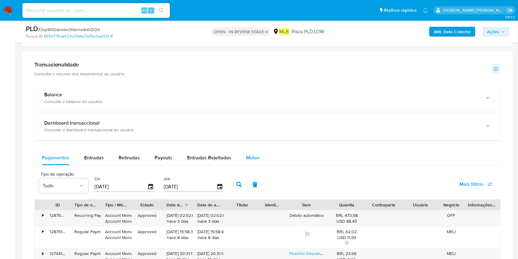
click at [248, 156] on span "Mulan" at bounding box center [253, 157] width 14 height 7
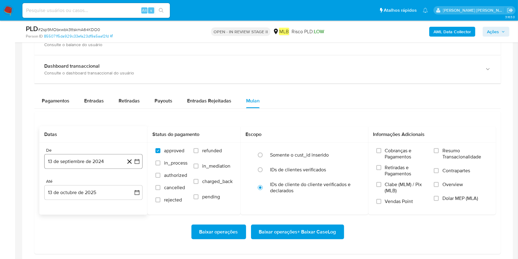
scroll to position [492, 0]
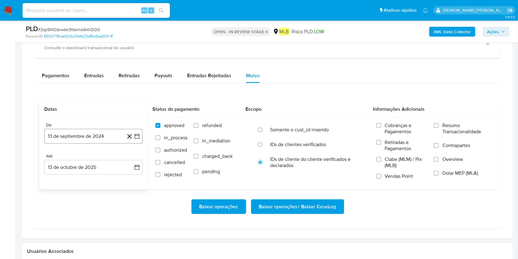
click at [96, 132] on button "13 de septiembre de 2024" at bounding box center [93, 136] width 98 height 15
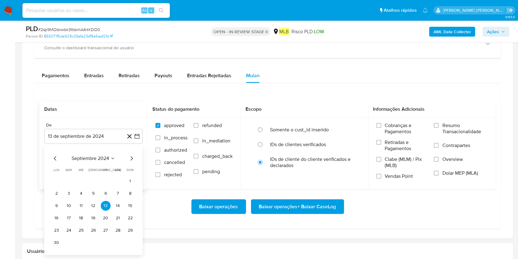
click at [102, 156] on span "septiembre 2024" at bounding box center [90, 158] width 37 height 6
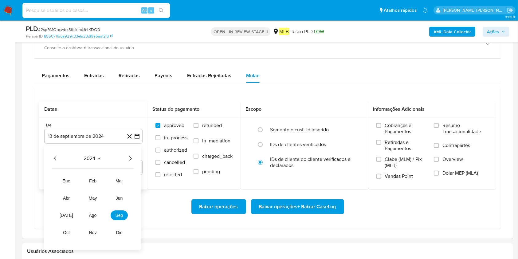
click at [133, 155] on icon "Año siguiente" at bounding box center [130, 158] width 7 height 7
click at [96, 194] on span "ago" at bounding box center [93, 215] width 8 height 5
click at [106, 180] on button "1" at bounding box center [106, 181] width 10 height 10
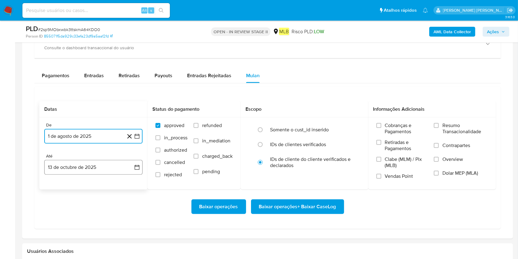
click at [108, 165] on button "13 de octubre de 2025" at bounding box center [93, 167] width 98 height 15
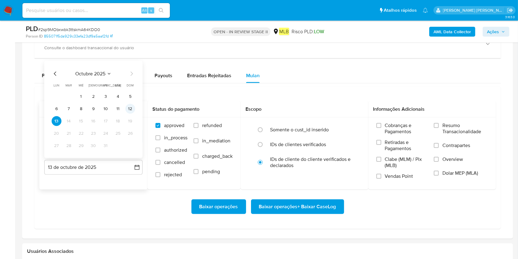
click at [131, 108] on button "12" at bounding box center [130, 109] width 10 height 10
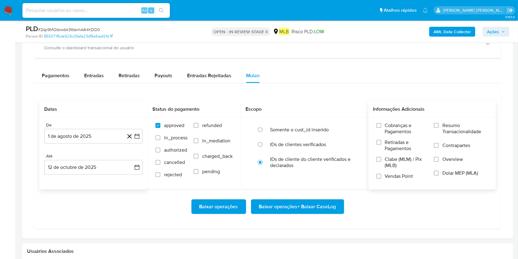
click at [388, 130] on span "Resumo Transacionalidade" at bounding box center [465, 128] width 45 height 12
click at [388, 128] on input "Resumo Transacionalidade" at bounding box center [436, 125] width 5 height 5
click at [315, 194] on span "Baixar operações + Baixar CaseLog" at bounding box center [297, 207] width 77 height 14
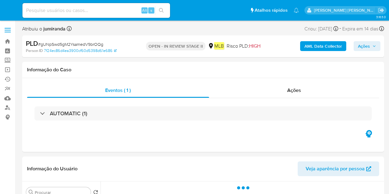
select select "10"
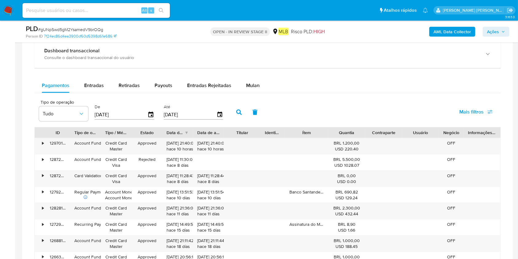
click at [253, 84] on span "Mulan" at bounding box center [253, 85] width 14 height 7
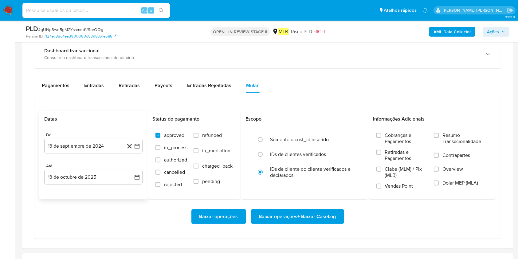
scroll to position [533, 0]
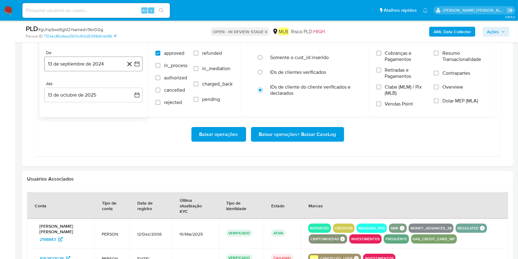
click at [107, 58] on button "13 de septiembre de 2024" at bounding box center [93, 64] width 98 height 15
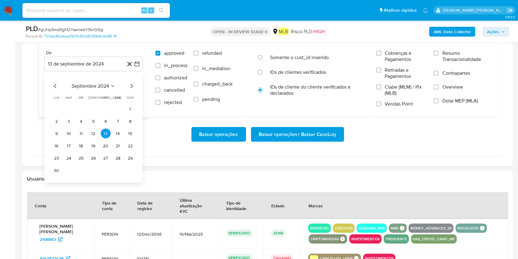
click at [94, 83] on span "septiembre 2024" at bounding box center [90, 86] width 37 height 6
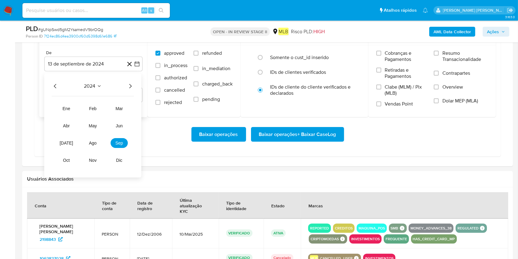
click at [132, 86] on icon "Año siguiente" at bounding box center [130, 86] width 7 height 7
click at [95, 146] on button "ago" at bounding box center [92, 143] width 17 height 10
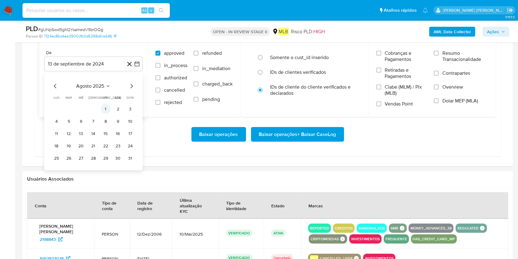
click at [106, 107] on button "1" at bounding box center [106, 109] width 10 height 10
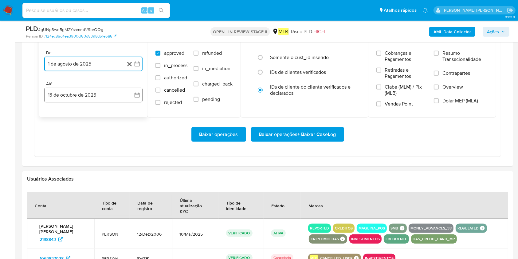
click at [111, 100] on button "13 de octubre de 2025" at bounding box center [93, 95] width 98 height 15
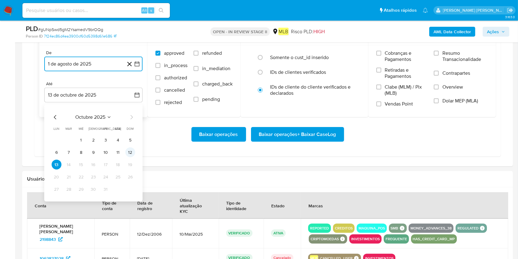
click at [130, 154] on button "12" at bounding box center [130, 153] width 10 height 10
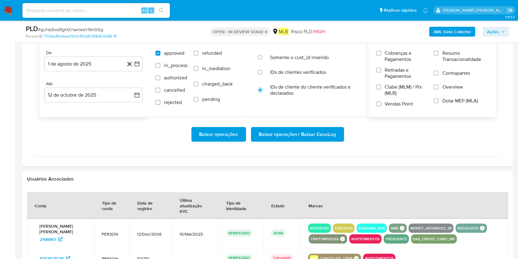
click at [388, 61] on span "Resumo Transacionalidade" at bounding box center [465, 56] width 45 height 12
click at [388, 56] on input "Resumo Transacionalidade" at bounding box center [436, 53] width 5 height 5
click at [329, 135] on span "Baixar operações + Baixar CaseLog" at bounding box center [297, 135] width 77 height 14
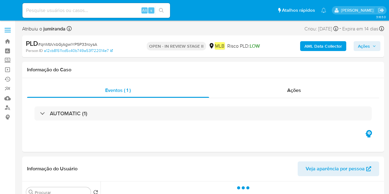
select select "10"
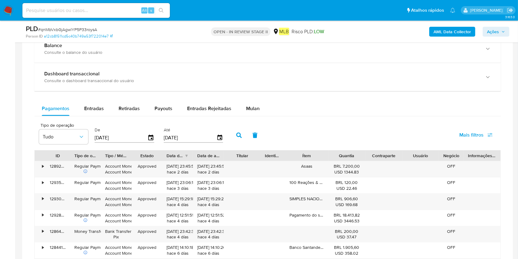
scroll to position [451, 0]
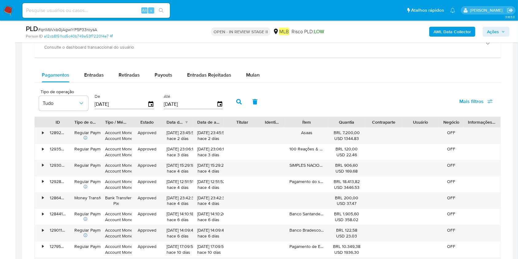
click at [255, 67] on div "Balance Consulte o balance do usuário Dashboard transaccional Consulte o dashbo…" at bounding box center [267, 153] width 467 height 305
click at [252, 74] on span "Mulan" at bounding box center [253, 74] width 14 height 7
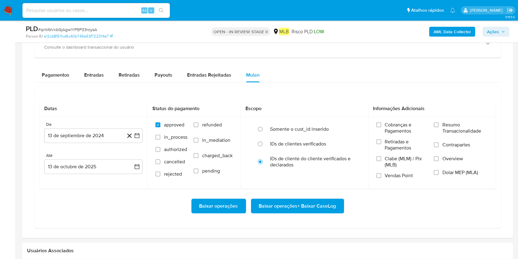
scroll to position [533, 0]
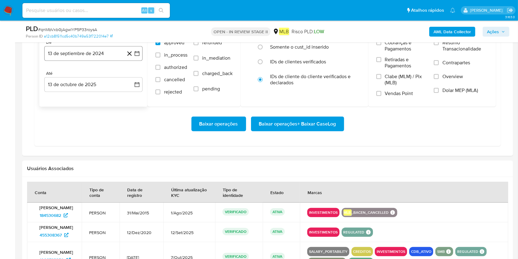
click at [104, 56] on button "13 de septiembre de 2024" at bounding box center [93, 53] width 98 height 15
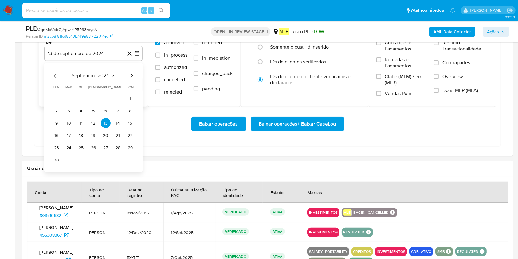
click at [100, 74] on span "septiembre 2024" at bounding box center [90, 76] width 37 height 6
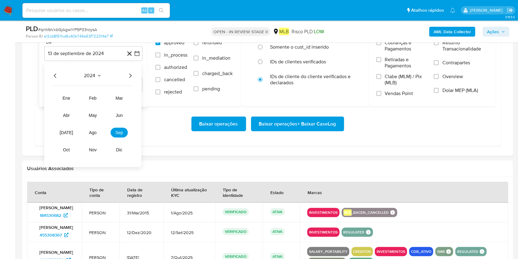
click at [129, 75] on icon "Año siguiente" at bounding box center [130, 75] width 7 height 7
click at [96, 136] on button "ago" at bounding box center [92, 133] width 17 height 10
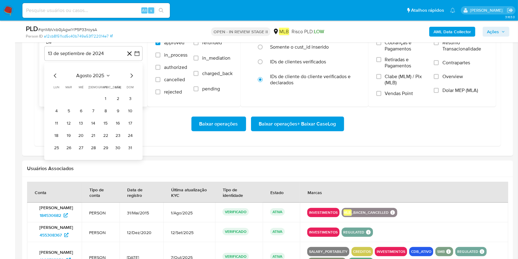
click at [110, 93] on table "lun lunes mar martes mié miércoles jue jueves vie viernes sáb sábado dom doming…" at bounding box center [94, 119] width 84 height 68
click at [104, 99] on button "1" at bounding box center [106, 99] width 10 height 10
click at [106, 92] on div "De 1 de agosto de 2025 1-08-2025 Até 13 de octubre de 2025 13-10-2025" at bounding box center [93, 71] width 108 height 72
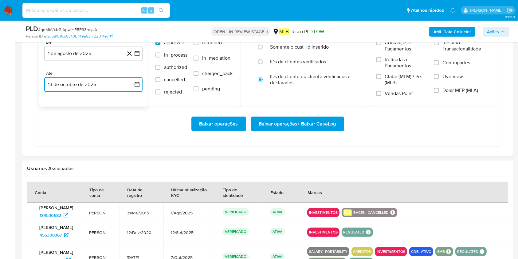
click at [109, 86] on button "13 de octubre de 2025" at bounding box center [93, 84] width 98 height 15
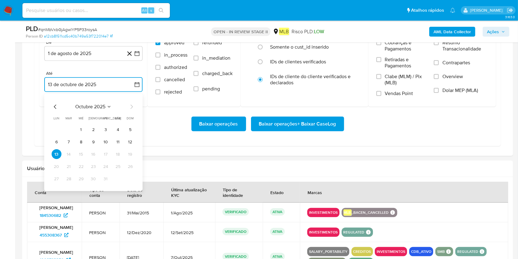
click at [133, 141] on button "12" at bounding box center [130, 142] width 10 height 10
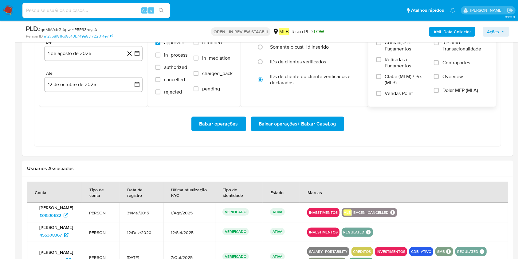
click at [388, 50] on span "Resumo Transacionalidade" at bounding box center [465, 46] width 45 height 12
click at [388, 45] on input "Resumo Transacionalidade" at bounding box center [436, 42] width 5 height 5
click at [334, 123] on span "Baixar operações + Baixar CaseLog" at bounding box center [297, 124] width 77 height 14
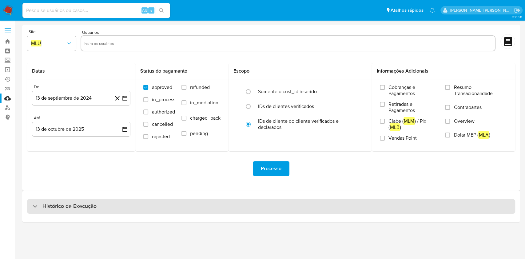
click at [314, 210] on div "Histórico de Execução" at bounding box center [271, 206] width 488 height 15
select select "10"
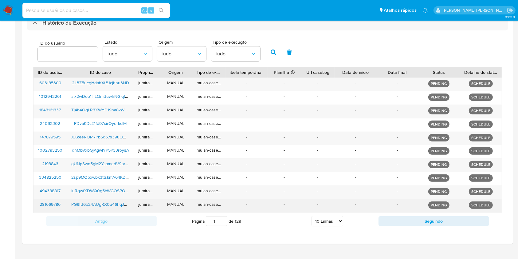
scroll to position [193, 0]
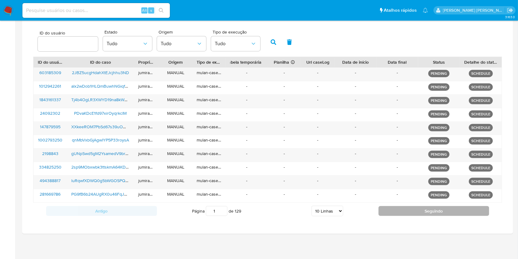
click at [400, 206] on button "Seguindo" at bounding box center [434, 211] width 111 height 10
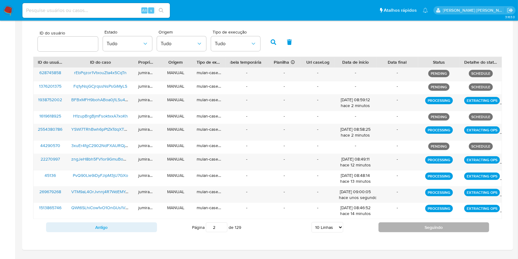
click at [427, 223] on button "Seguindo" at bounding box center [434, 227] width 111 height 10
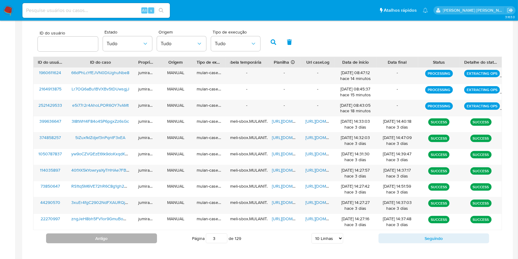
click at [111, 238] on button "Antigo" at bounding box center [101, 238] width 111 height 10
type input "2"
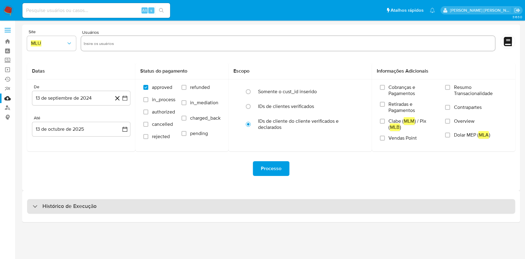
click at [427, 205] on div "Histórico de Execução" at bounding box center [271, 206] width 488 height 15
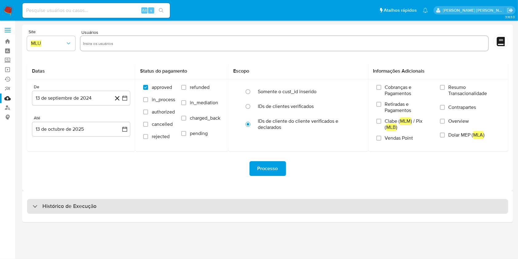
select select "10"
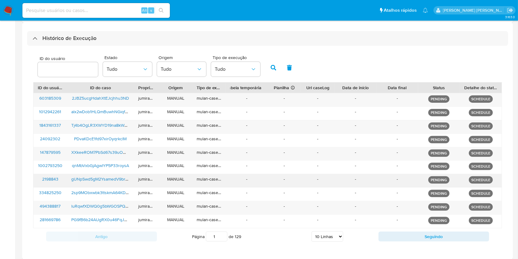
scroll to position [193, 0]
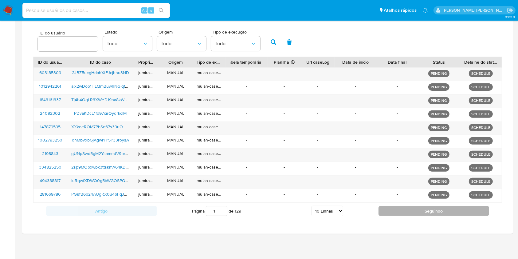
click at [435, 208] on button "Seguindo" at bounding box center [434, 211] width 111 height 10
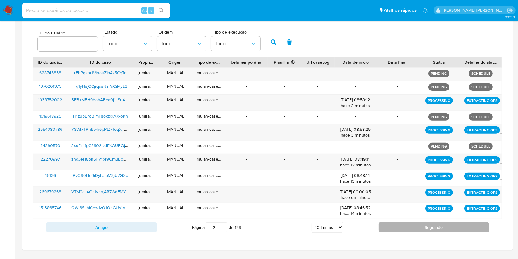
click at [441, 223] on button "Seguindo" at bounding box center [434, 227] width 111 height 10
type input "3"
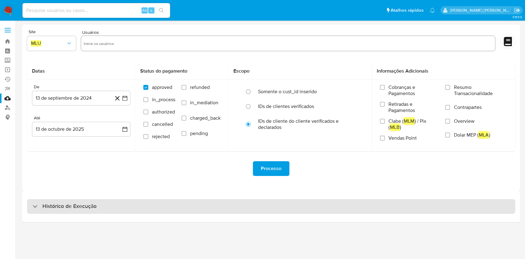
click at [342, 208] on div "Histórico de Execução" at bounding box center [271, 206] width 488 height 15
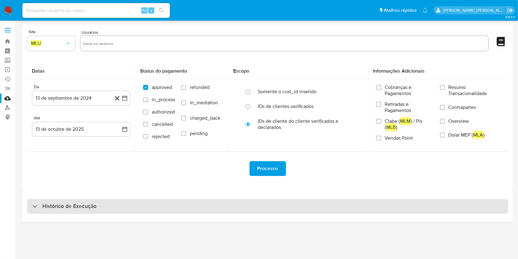
select select "10"
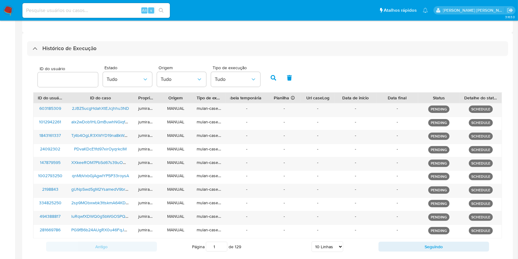
scroll to position [193, 0]
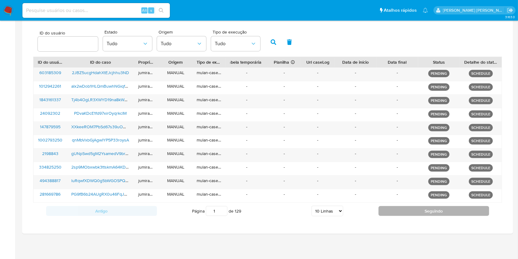
click at [398, 207] on button "Seguindo" at bounding box center [434, 211] width 111 height 10
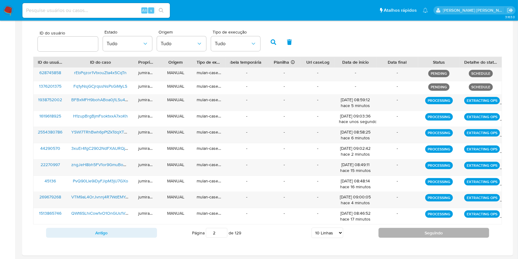
click at [399, 233] on button "Seguindo" at bounding box center [434, 233] width 111 height 10
type input "3"
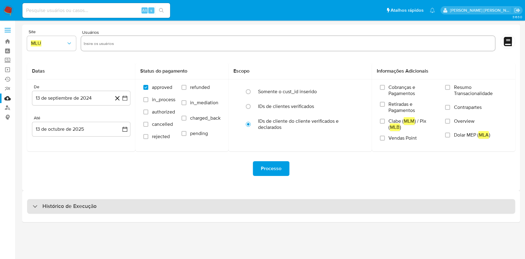
click at [133, 204] on div "Histórico de Execução" at bounding box center [271, 206] width 488 height 15
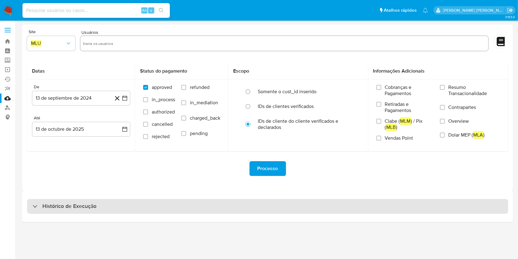
select select "10"
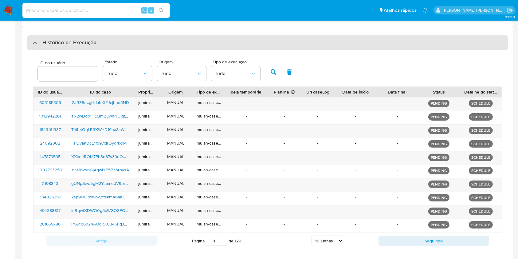
scroll to position [193, 0]
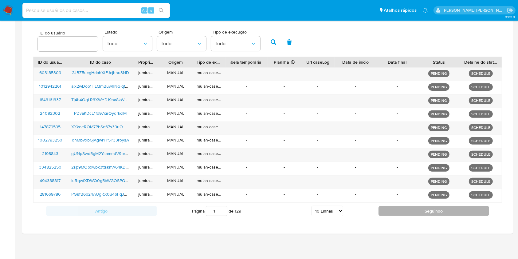
click at [412, 213] on button "Seguindo" at bounding box center [434, 211] width 111 height 10
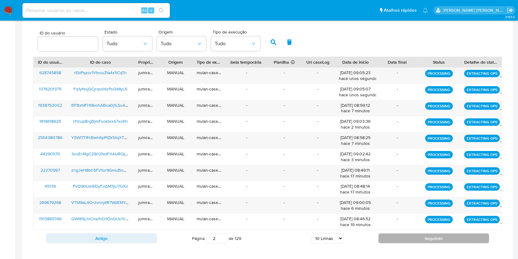
click at [405, 241] on button "Seguindo" at bounding box center [434, 238] width 111 height 10
type input "3"
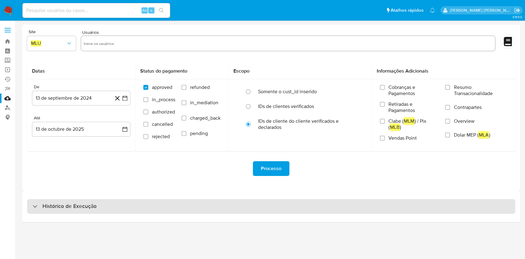
click at [195, 207] on div "Histórico de Execução" at bounding box center [271, 206] width 488 height 15
select select "10"
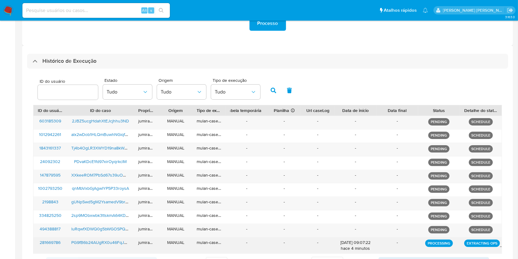
scroll to position [196, 0]
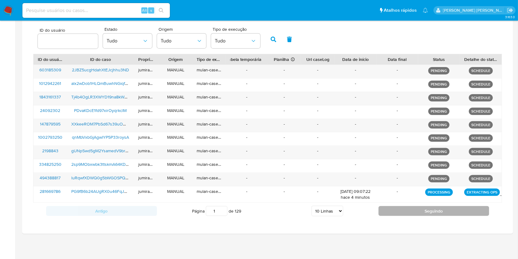
click at [410, 210] on button "Seguindo" at bounding box center [434, 211] width 111 height 10
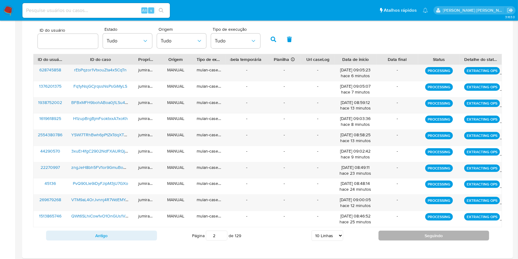
click at [408, 235] on button "Seguindo" at bounding box center [434, 235] width 111 height 10
type input "3"
